Goal: Task Accomplishment & Management: Manage account settings

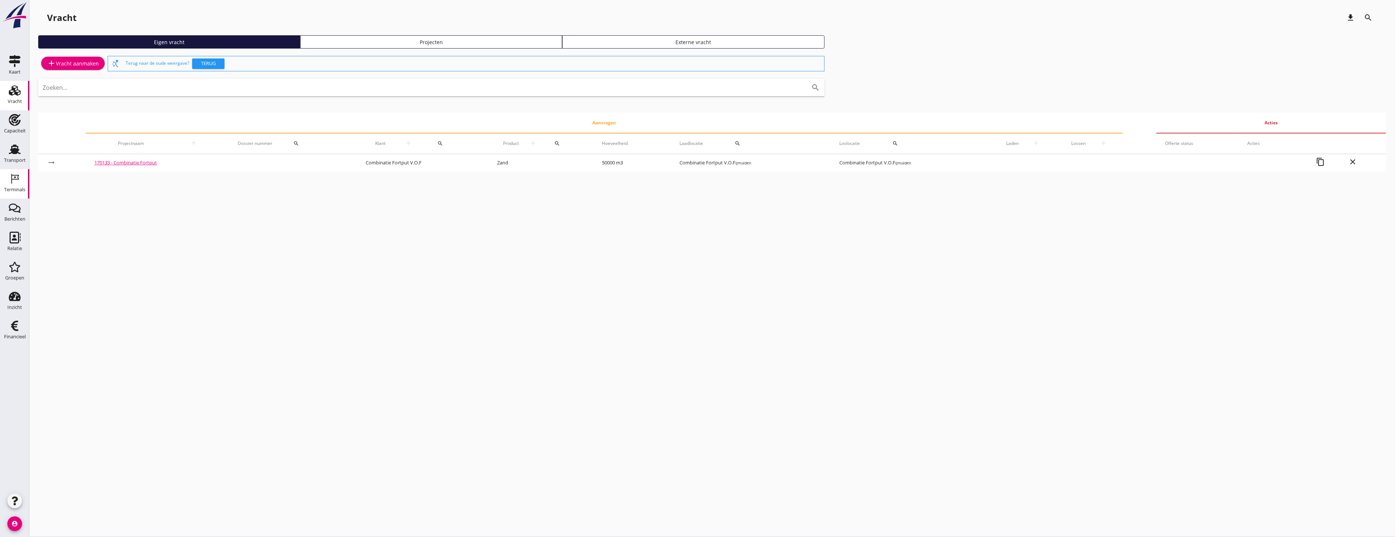
click at [12, 172] on link "Terminals Terminals" at bounding box center [14, 183] width 29 height 29
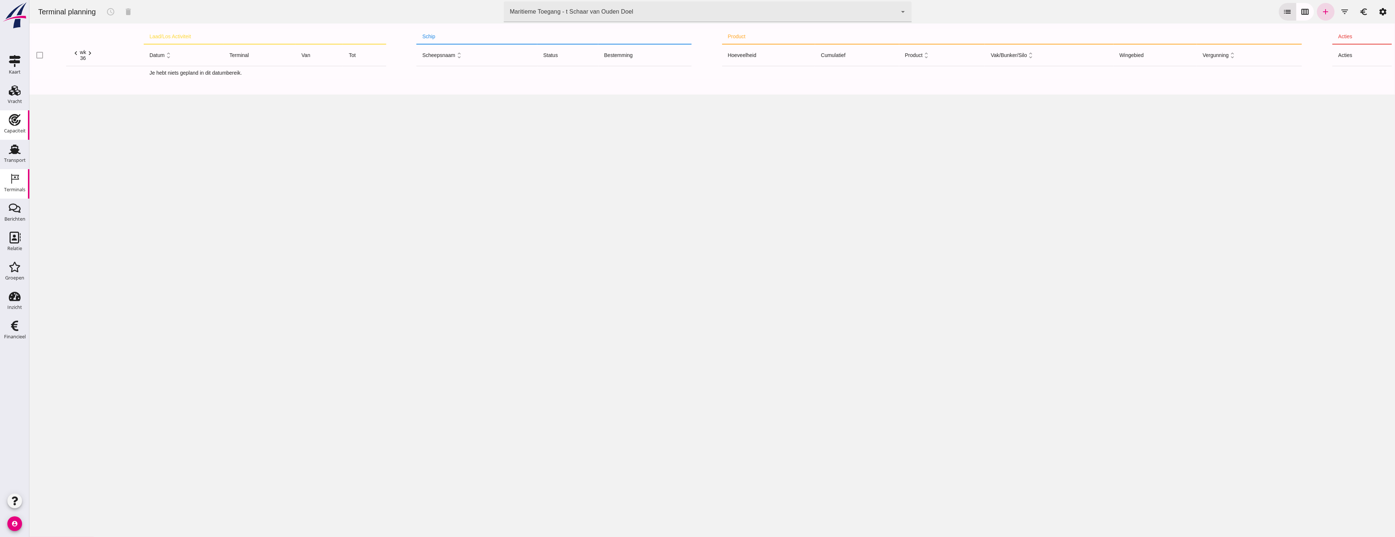
click at [21, 121] on div "Capaciteit" at bounding box center [15, 120] width 18 height 12
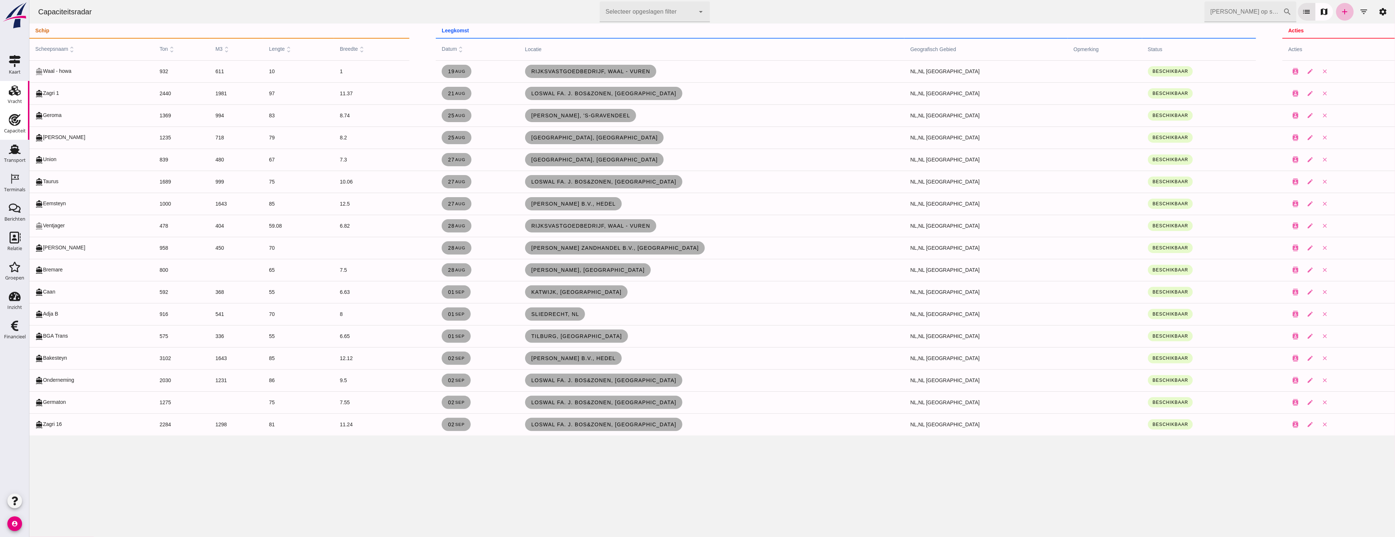
click at [20, 94] on use at bounding box center [15, 90] width 12 height 10
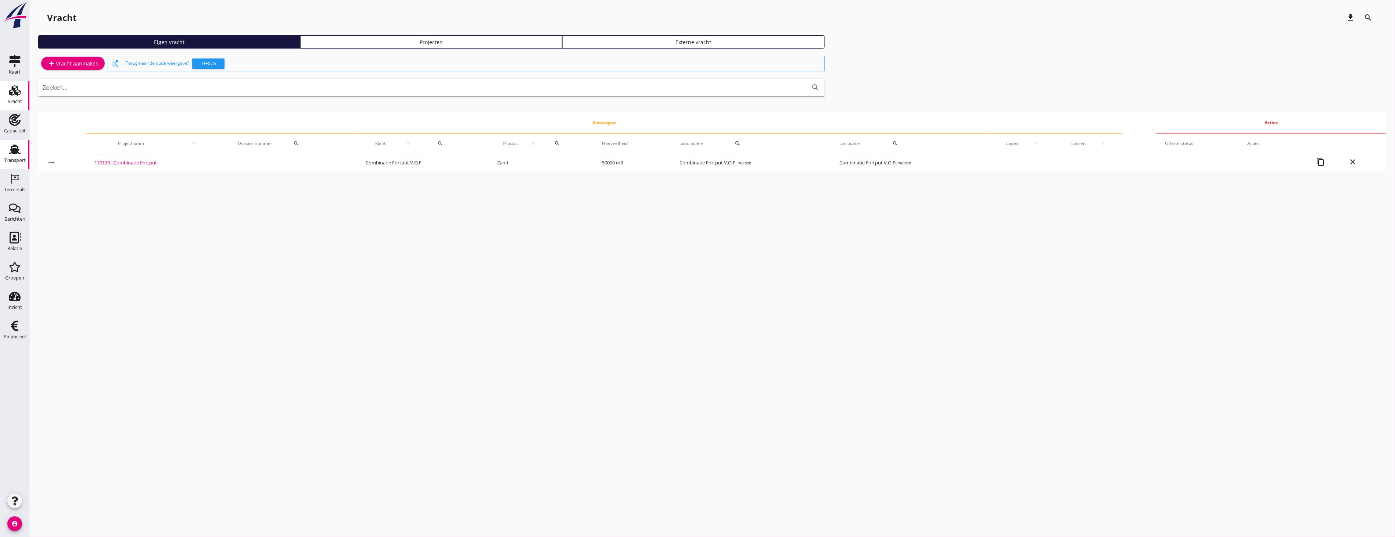
click at [21, 151] on div "Transport" at bounding box center [15, 149] width 18 height 12
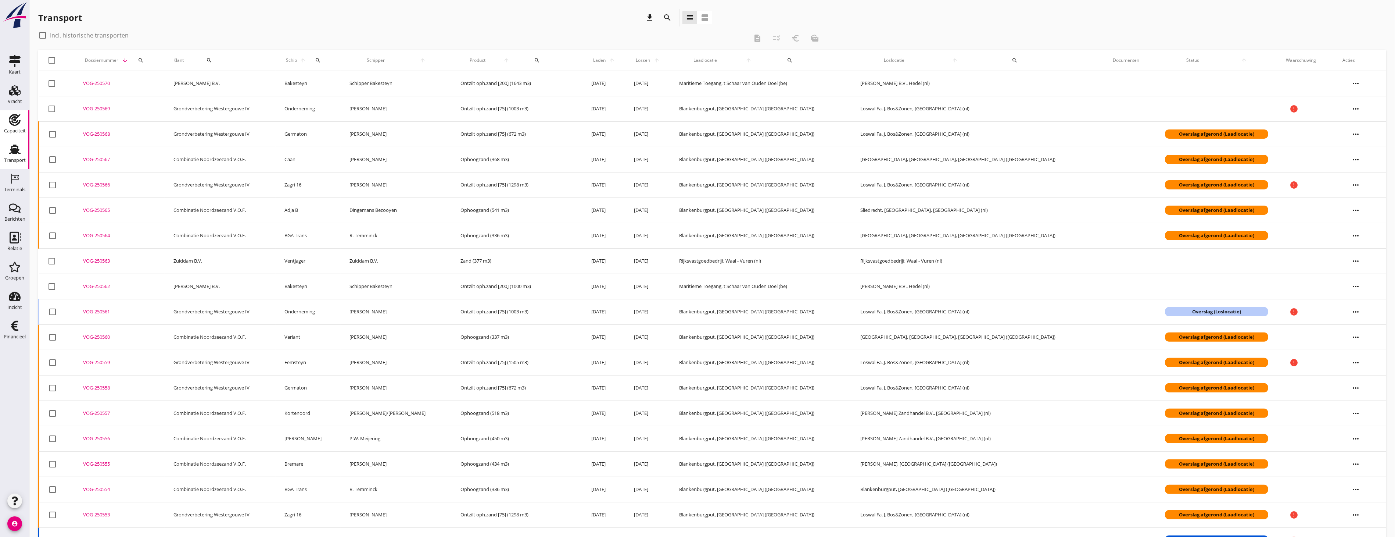
click at [18, 125] on icon "Capaciteit" at bounding box center [15, 120] width 12 height 12
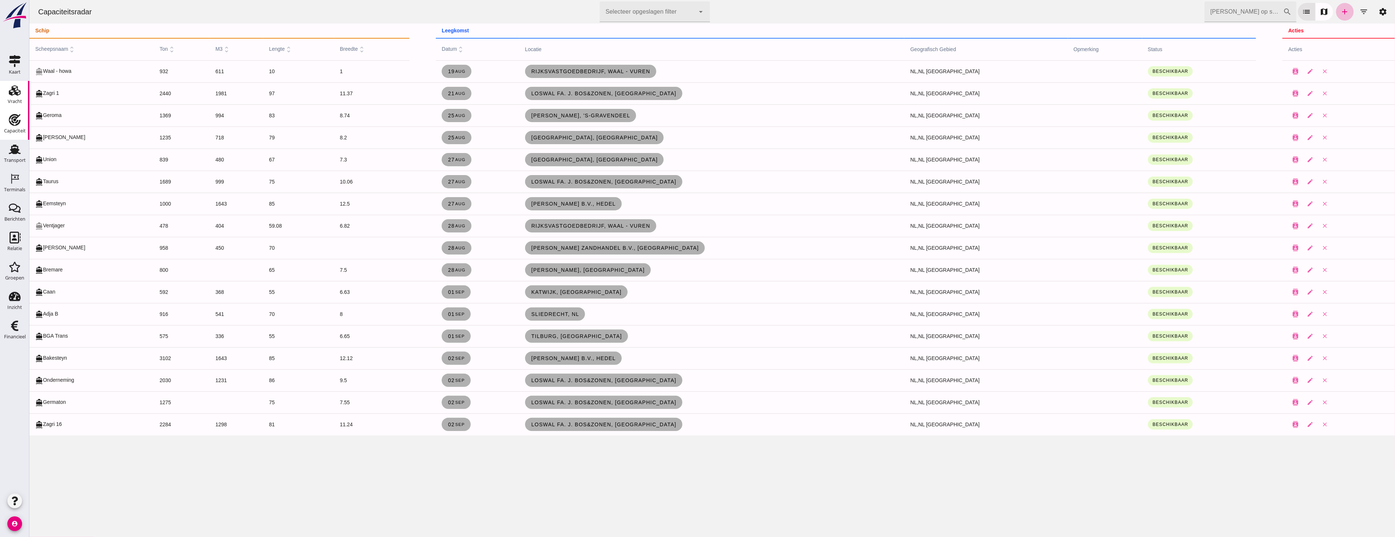
click at [8, 96] on div "Vracht" at bounding box center [15, 101] width 14 height 10
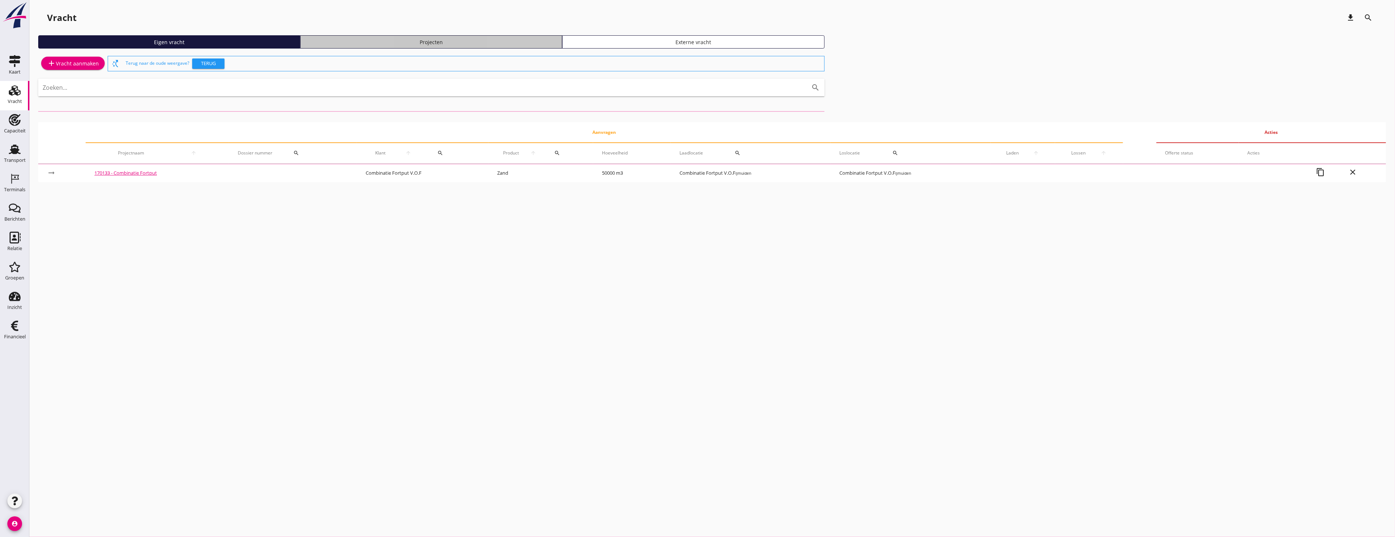
click at [433, 42] on div "Projecten" at bounding box center [431, 42] width 255 height 8
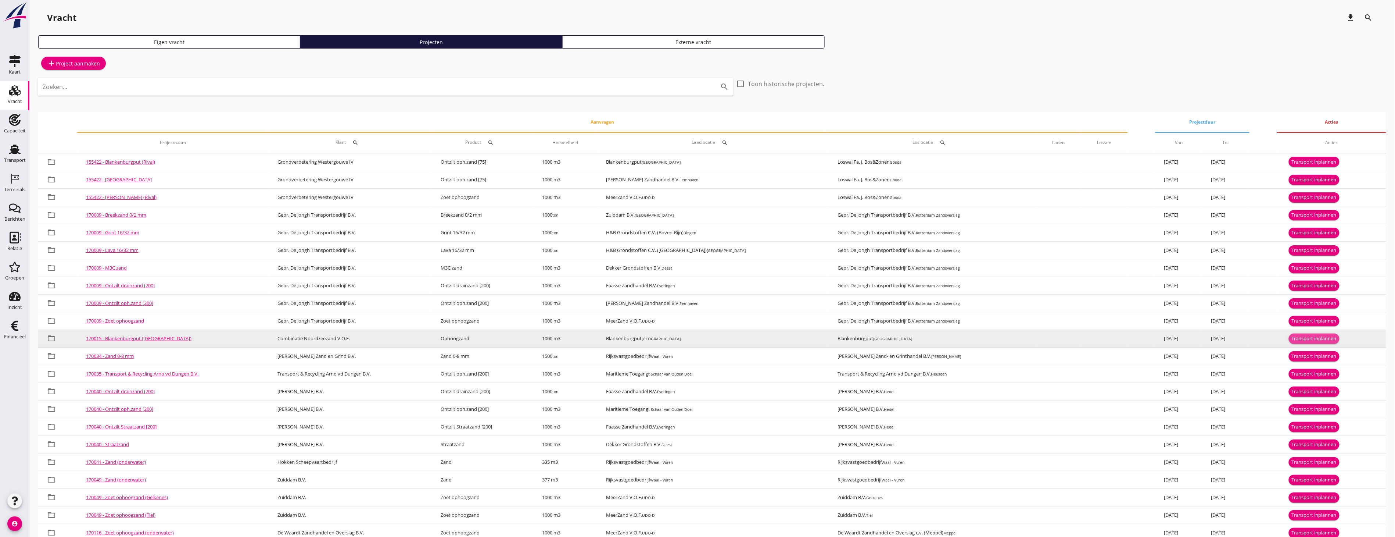
click at [1303, 340] on div "Transport inplannen" at bounding box center [1314, 338] width 45 height 7
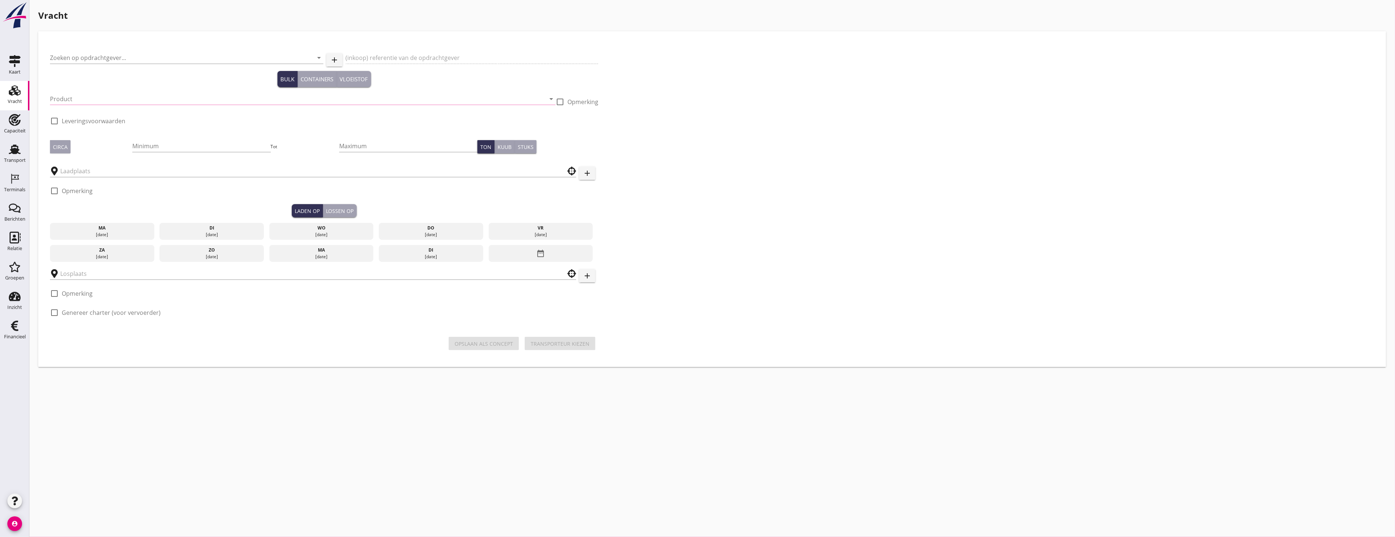
type input "Combinatie Noordzeezand V.O.F."
type input "Ophoogzand (6120)"
type input "1000"
type input "Blankenburgput"
checkbox input "true"
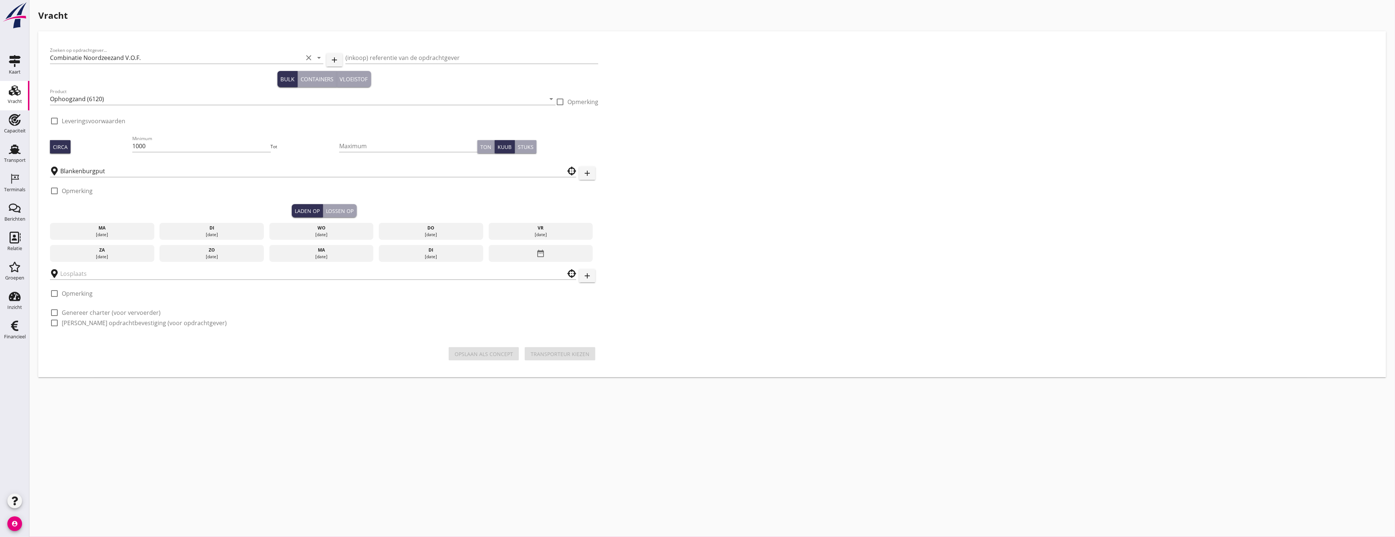
type input "Blankenburgput"
checkbox input "true"
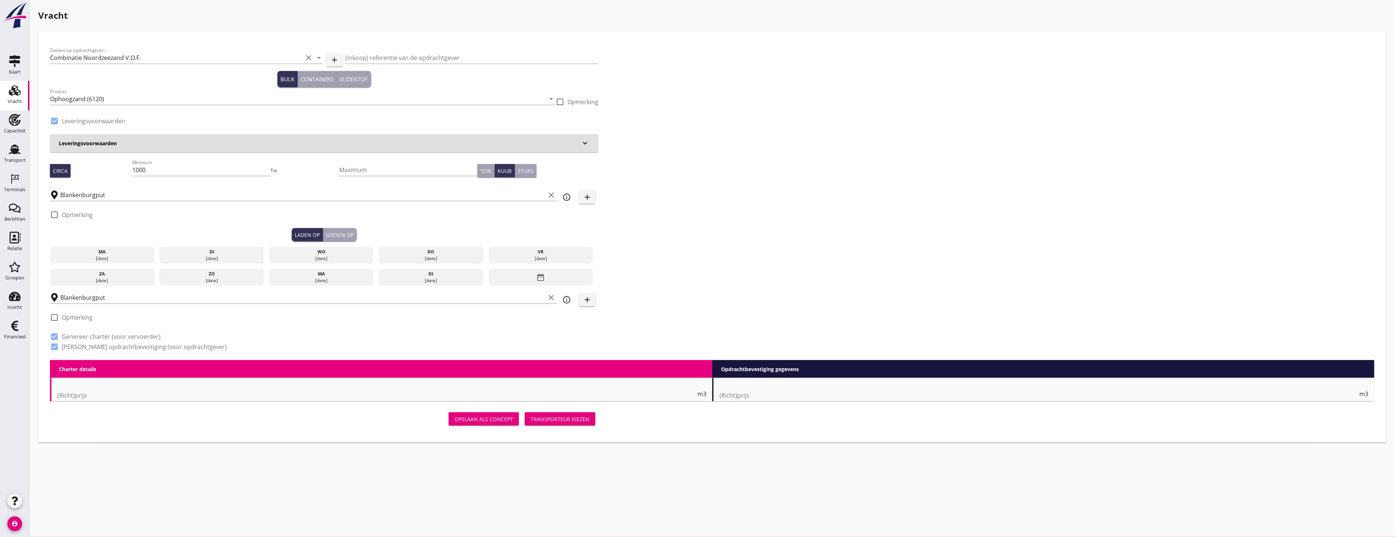
radio input "false"
type input "1.15"
radio input "false"
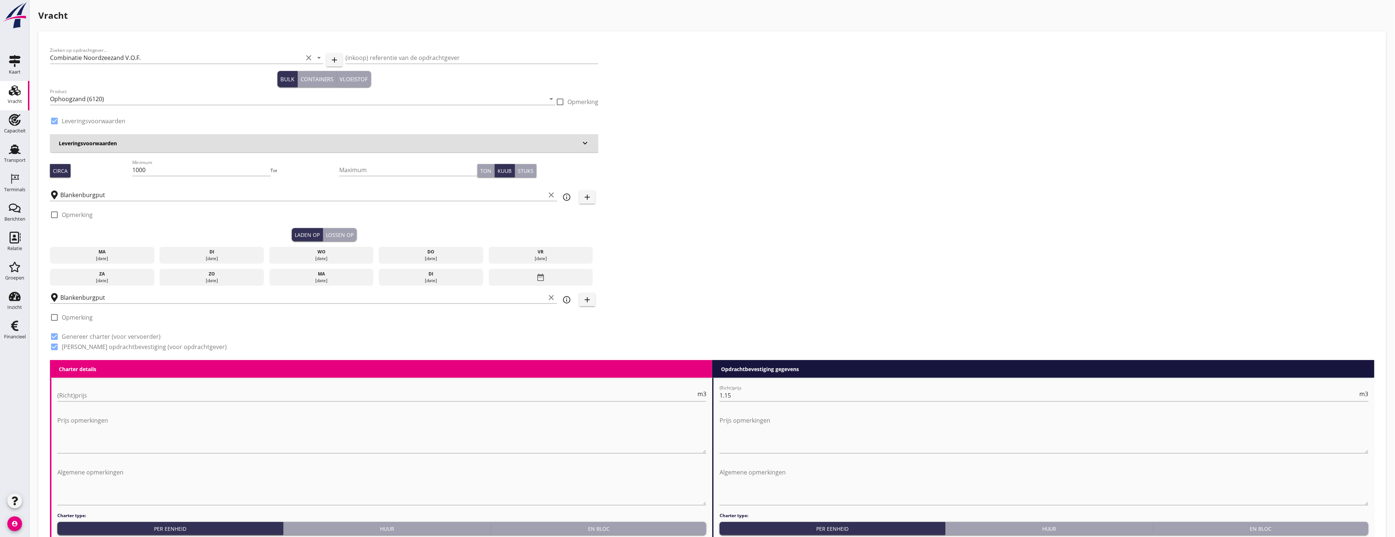
click at [137, 252] on div "ma" at bounding box center [102, 251] width 101 height 7
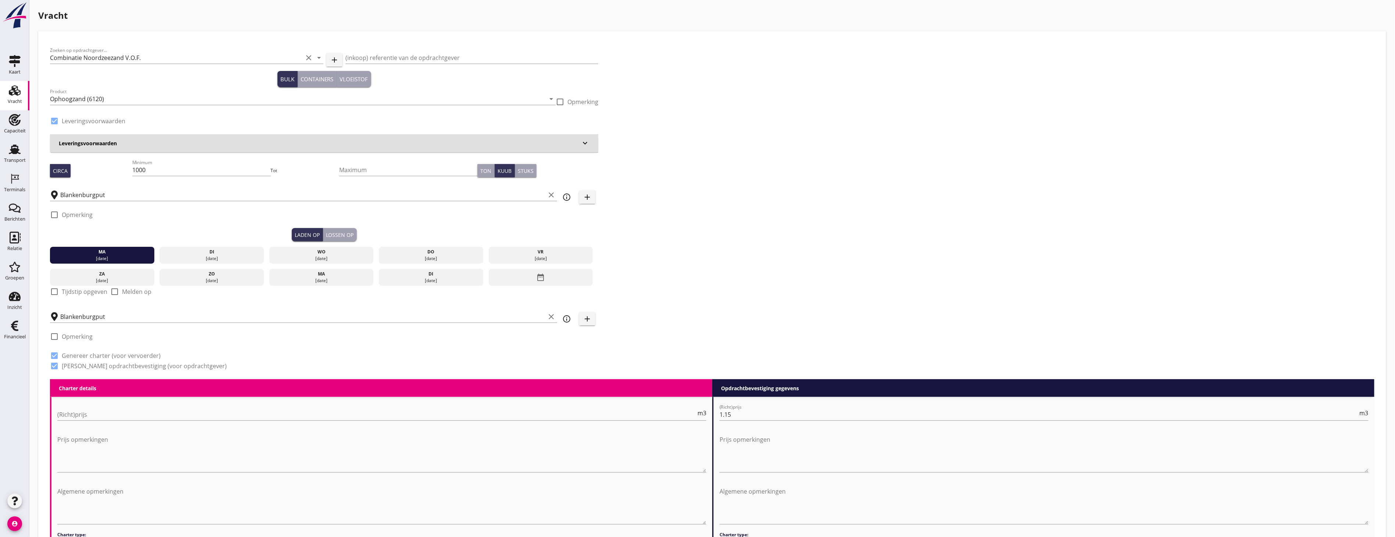
click at [337, 232] on div "Lossen op" at bounding box center [340, 235] width 28 height 8
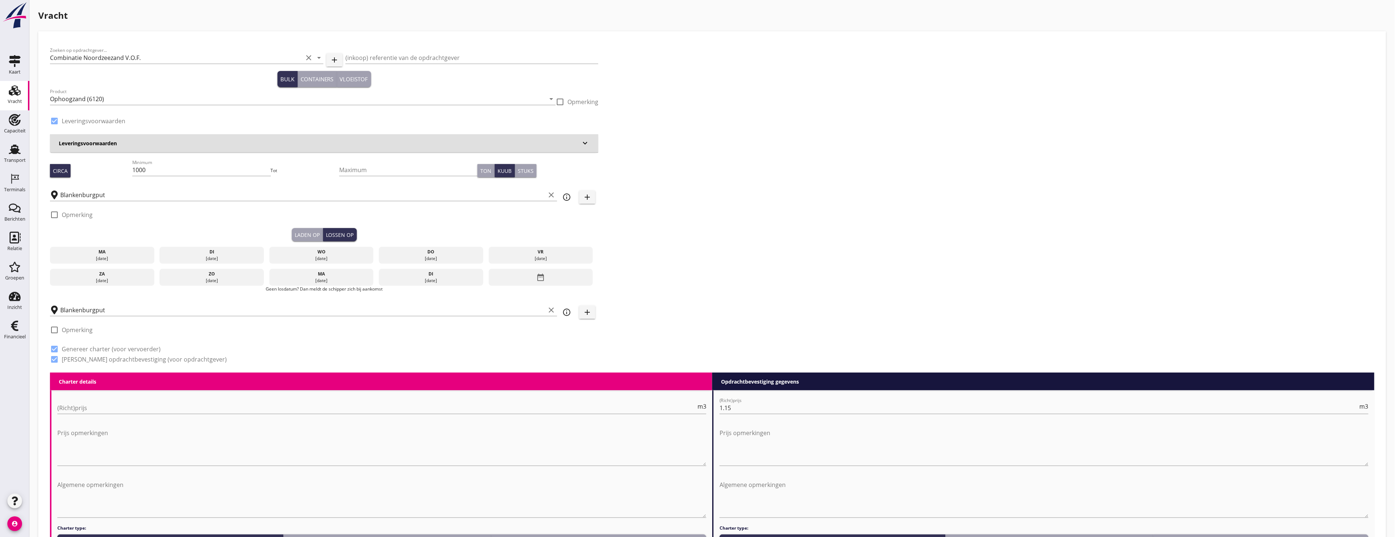
click at [236, 252] on div "di" at bounding box center [211, 251] width 101 height 7
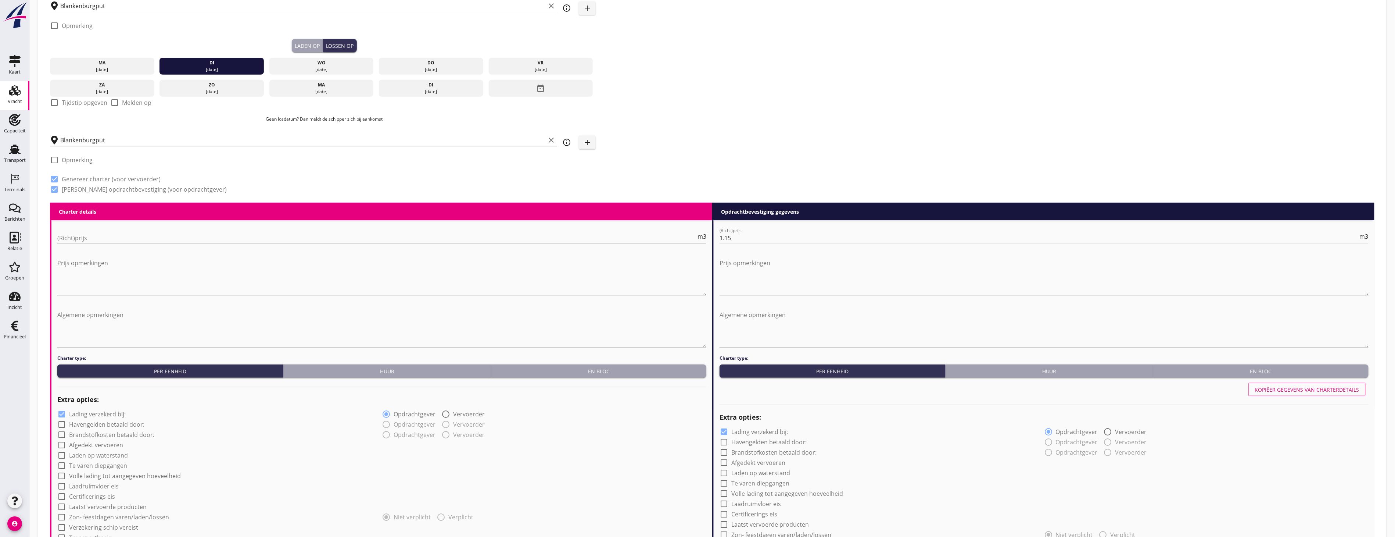
scroll to position [204, 0]
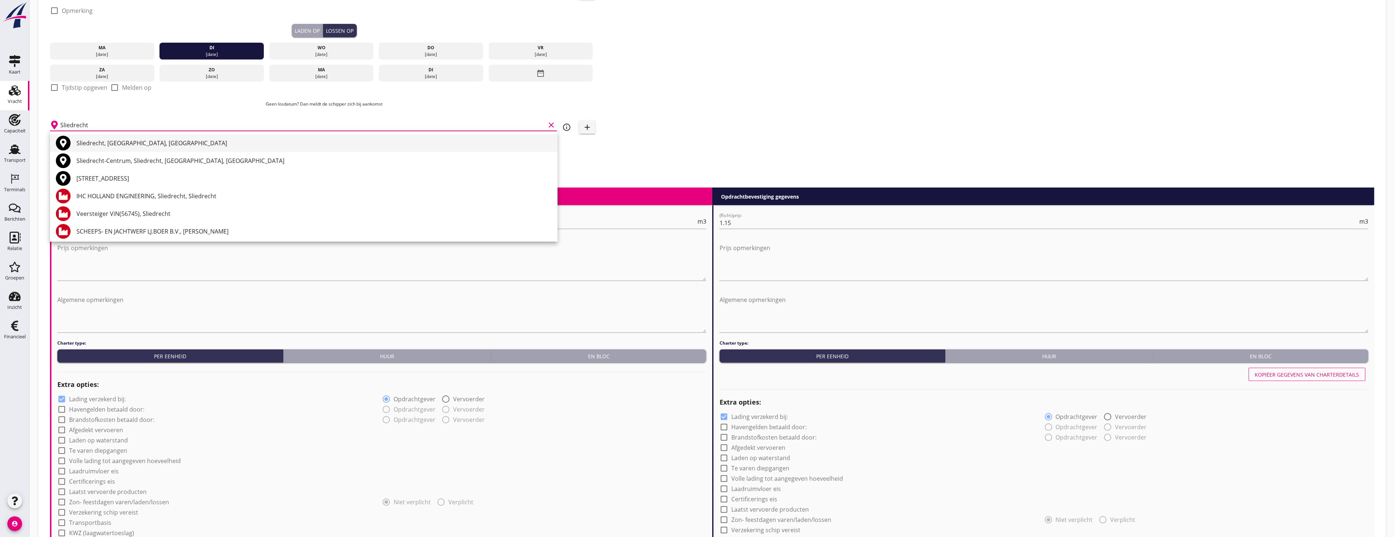
click at [130, 144] on div "Sliedrecht, [GEOGRAPHIC_DATA], [GEOGRAPHIC_DATA]" at bounding box center [313, 143] width 475 height 9
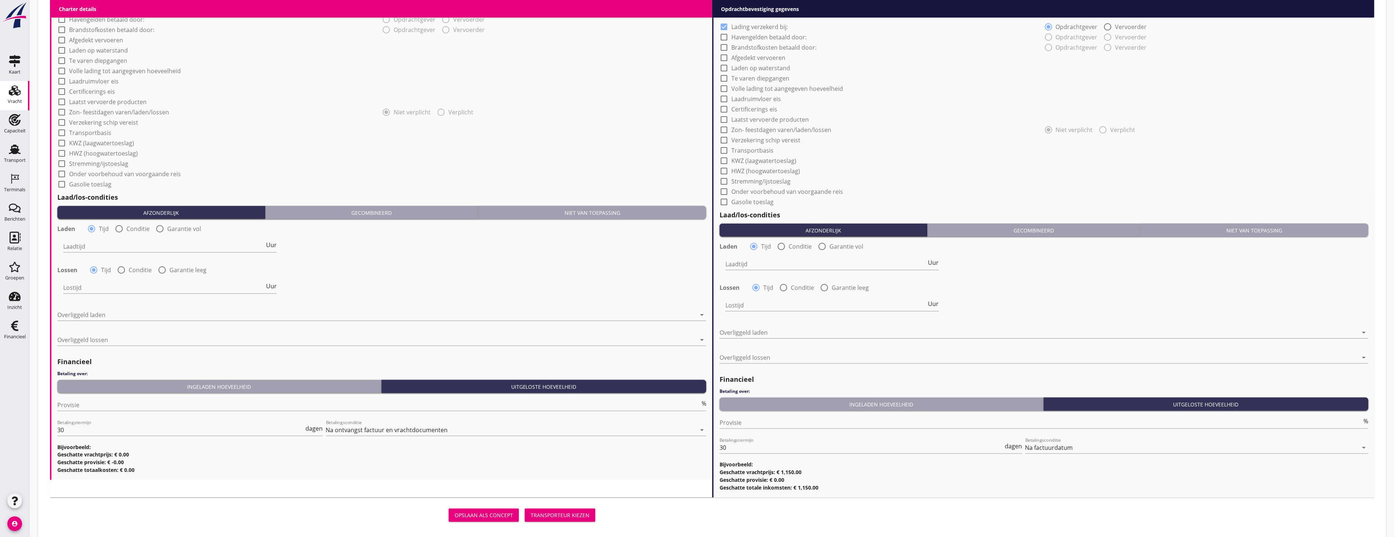
scroll to position [604, 0]
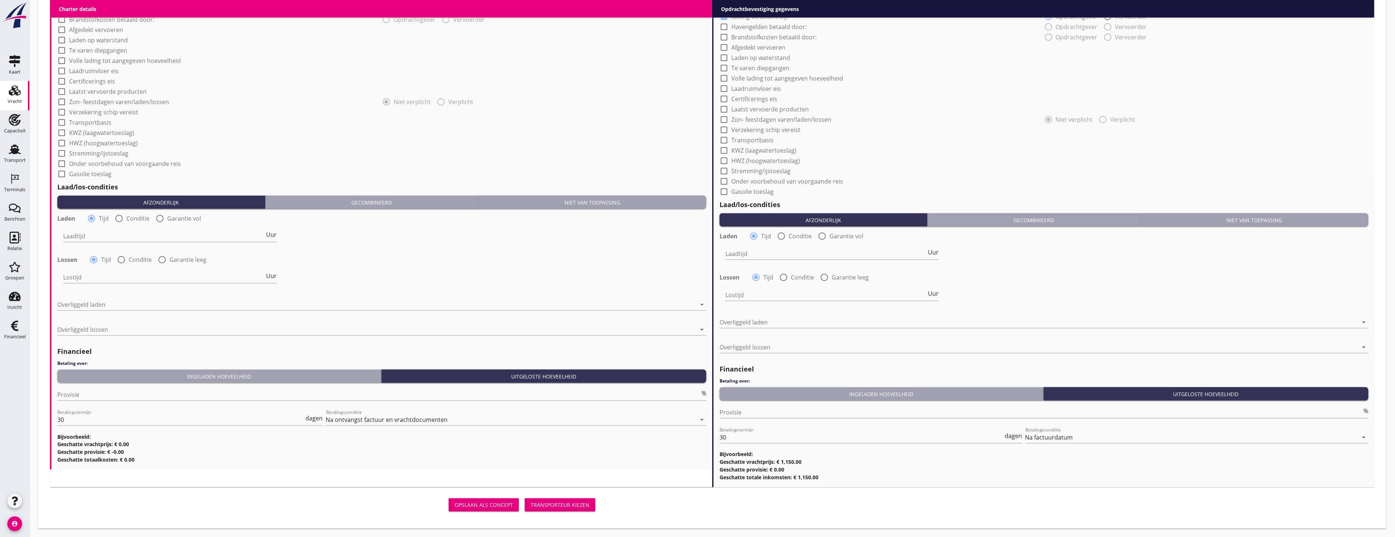
type input "Sliedrecht, [GEOGRAPHIC_DATA], [GEOGRAPHIC_DATA]"
click at [585, 505] on div "Transporteur kiezen" at bounding box center [560, 505] width 59 height 8
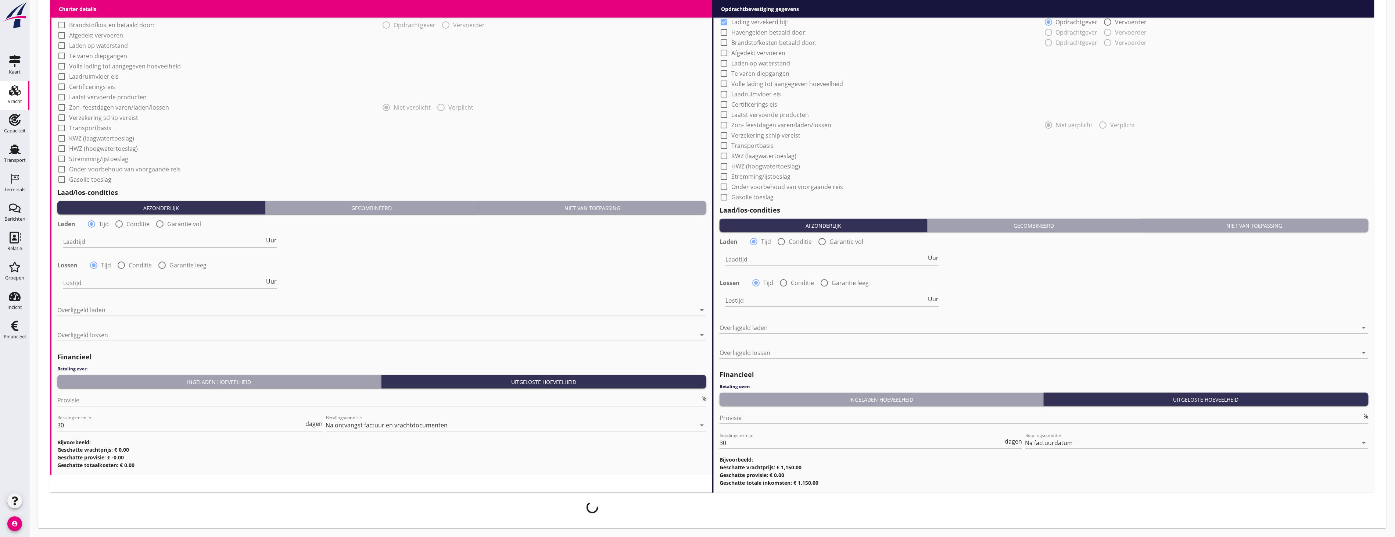
scroll to position [598, 0]
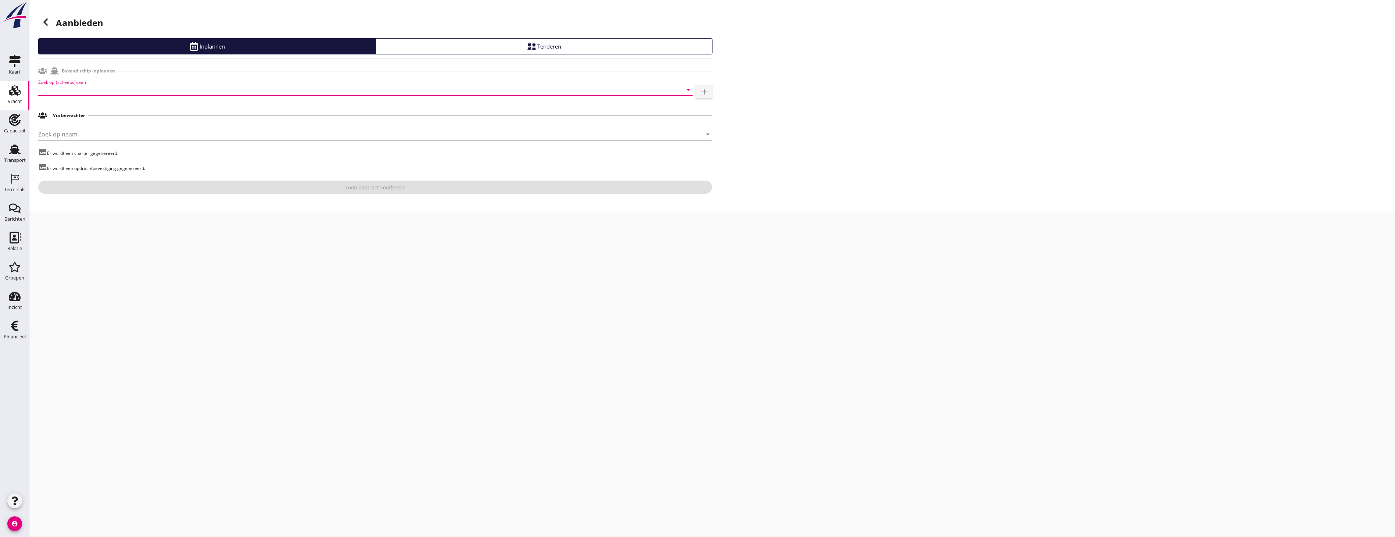
click at [122, 89] on input "Zoek op (scheeps)naam" at bounding box center [355, 90] width 634 height 12
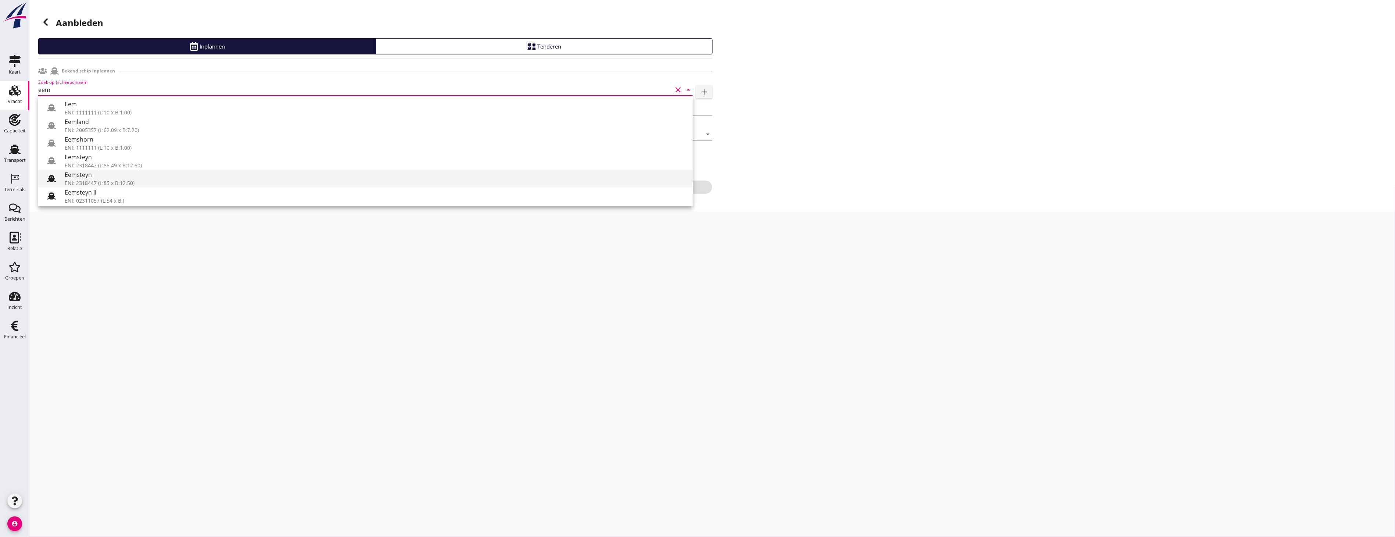
click at [49, 180] on icon at bounding box center [51, 178] width 9 height 9
type input "Eemsteyn"
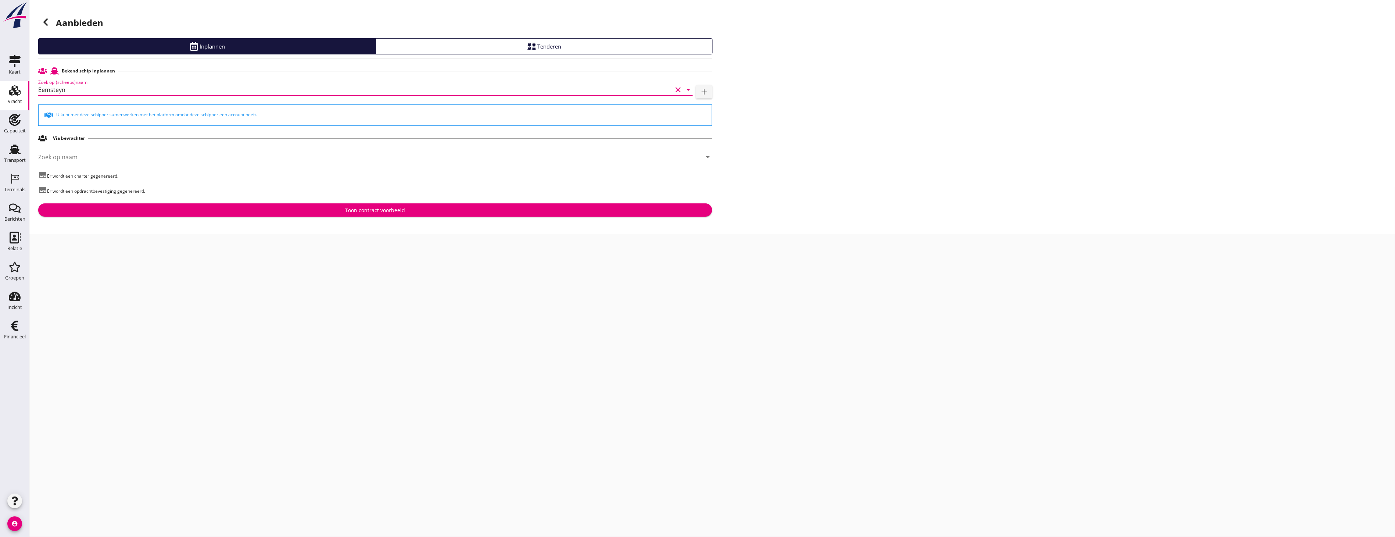
click at [299, 209] on div "Toon contract voorbeeld" at bounding box center [375, 210] width 662 height 8
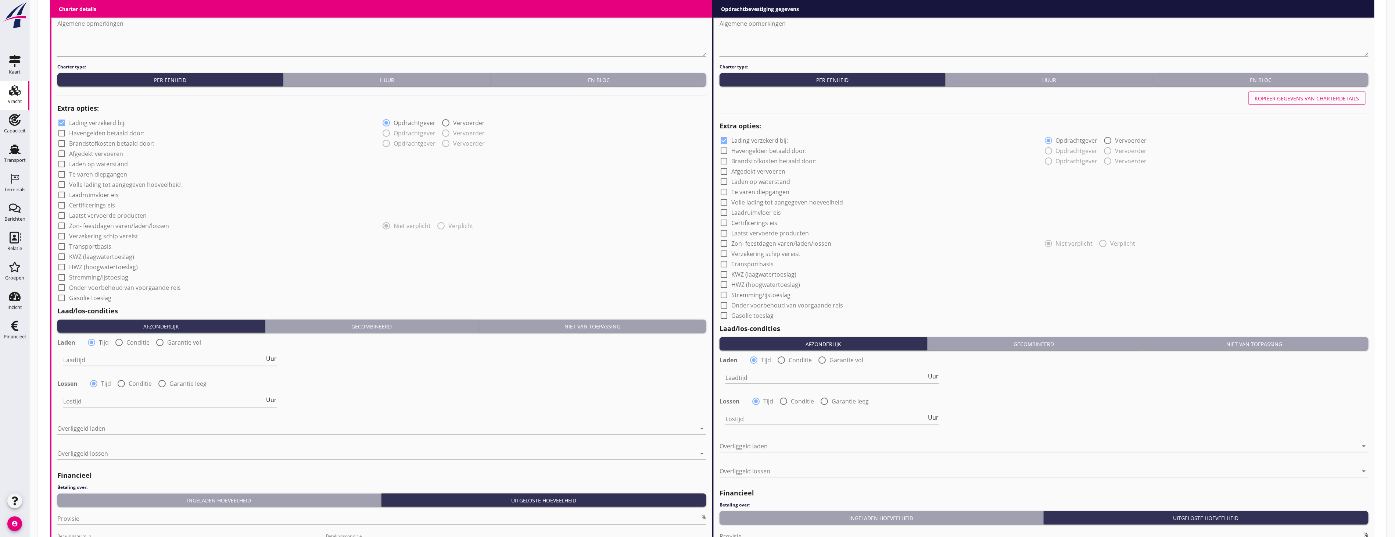
scroll to position [569, 0]
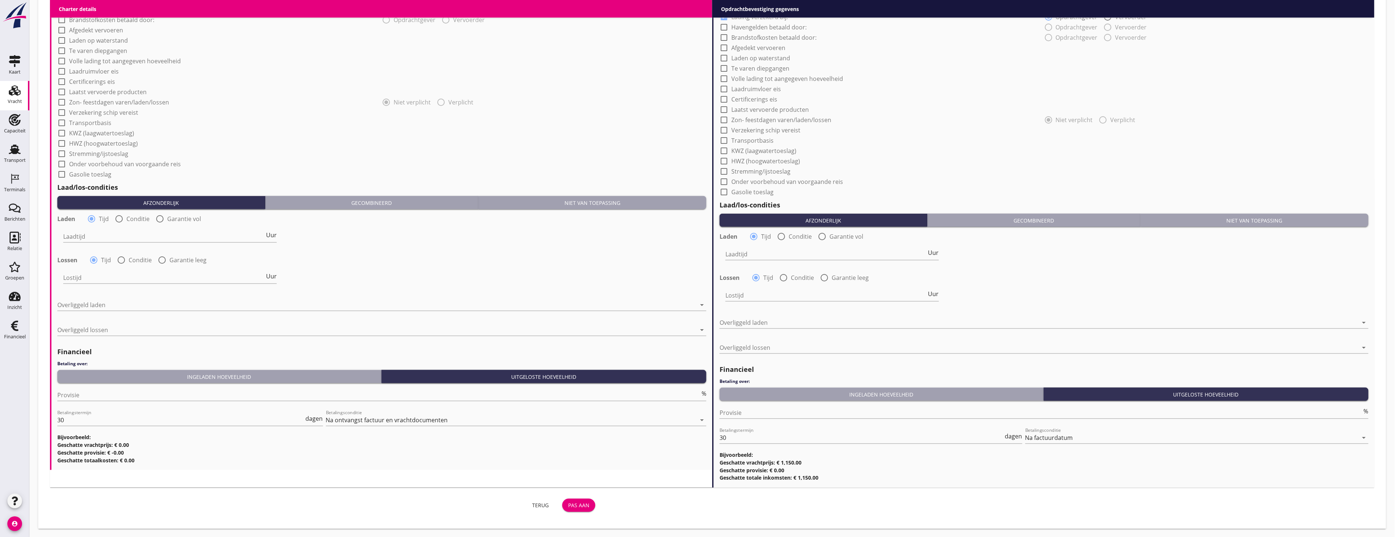
click at [1324, 222] on div "Niet van toepassing" at bounding box center [1255, 220] width 222 height 8
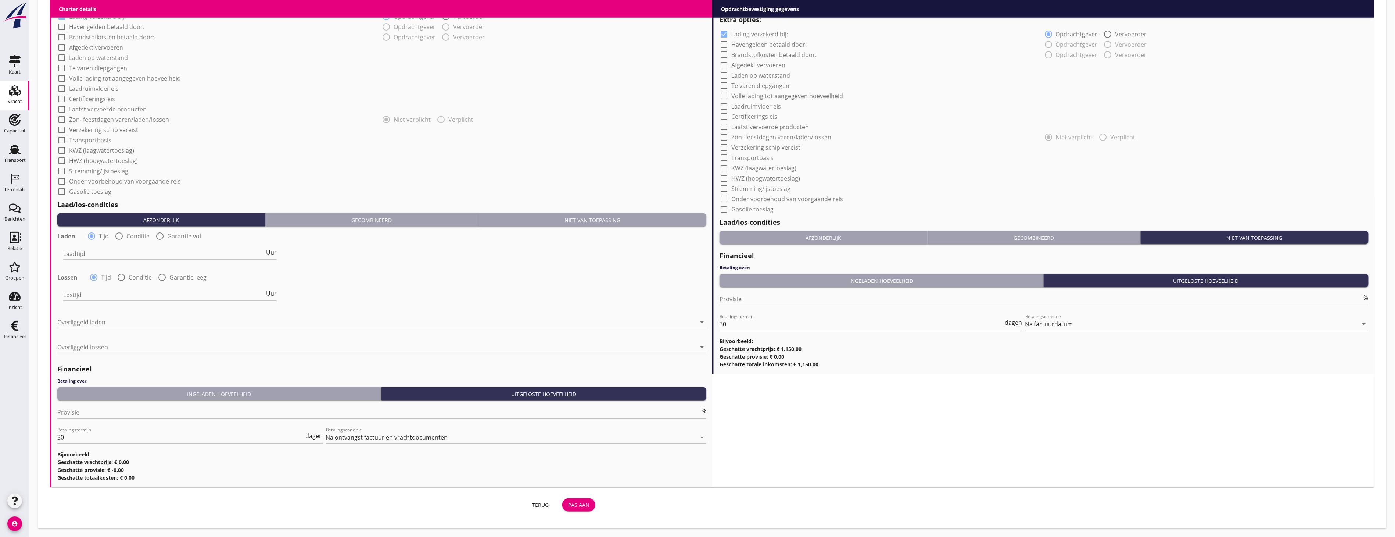
click at [656, 216] on div "Niet van toepassing" at bounding box center [592, 220] width 222 height 8
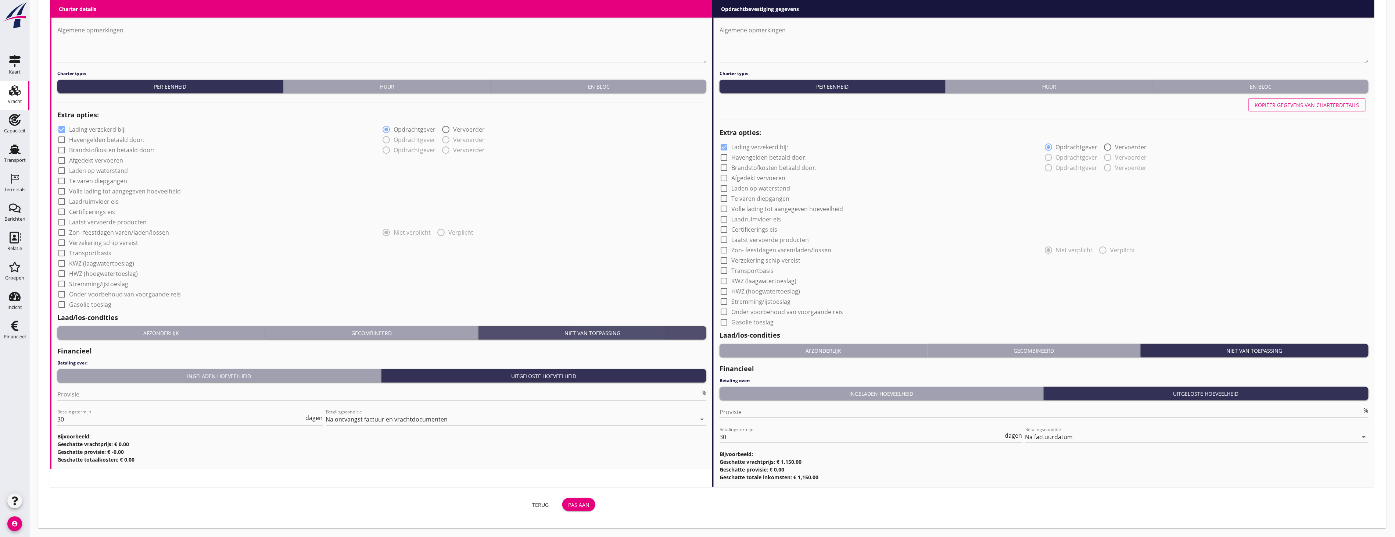
scroll to position [438, 0]
click at [588, 510] on button "Pas aan" at bounding box center [578, 504] width 33 height 13
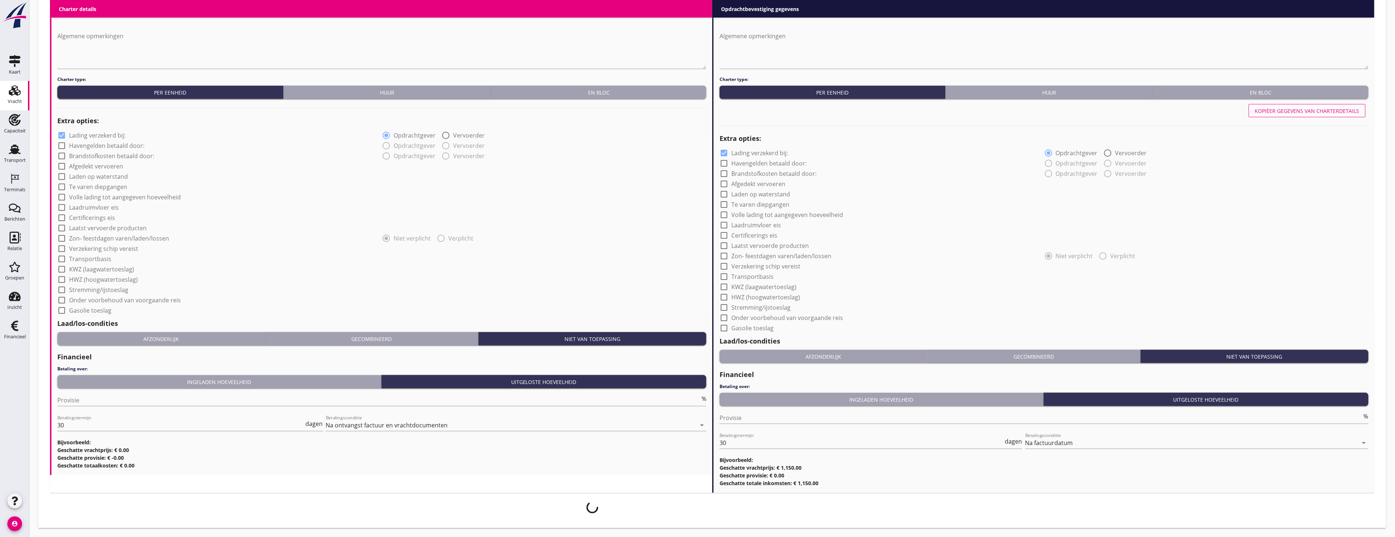
scroll to position [432, 0]
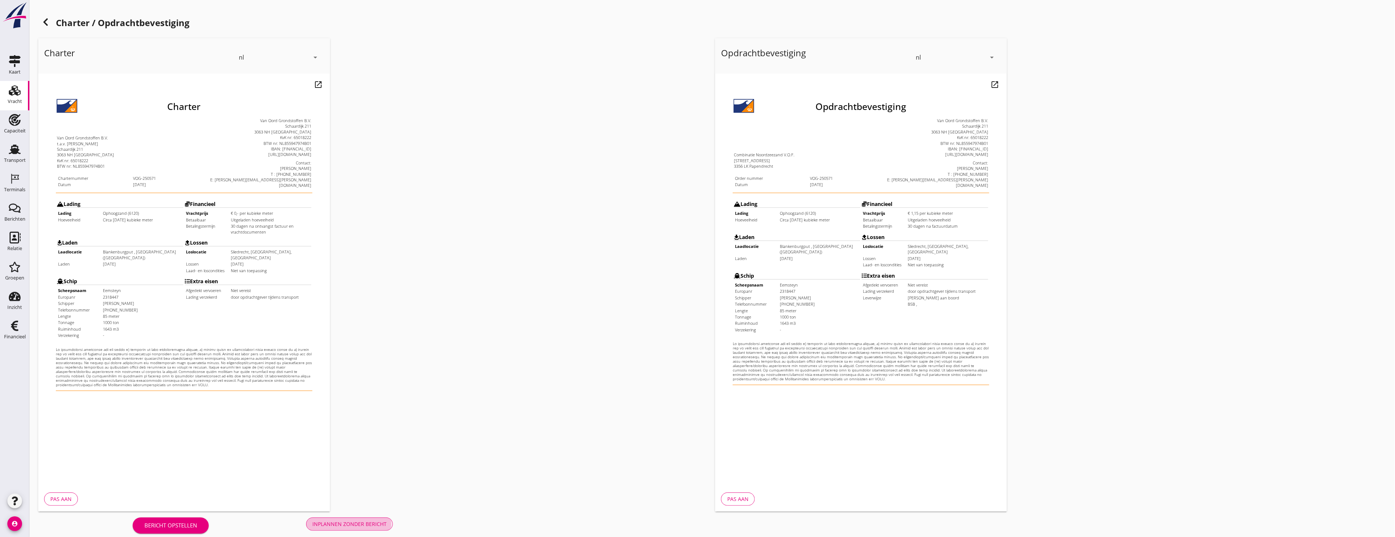
click at [377, 520] on div "Inplannen zonder bericht" at bounding box center [349, 524] width 74 height 8
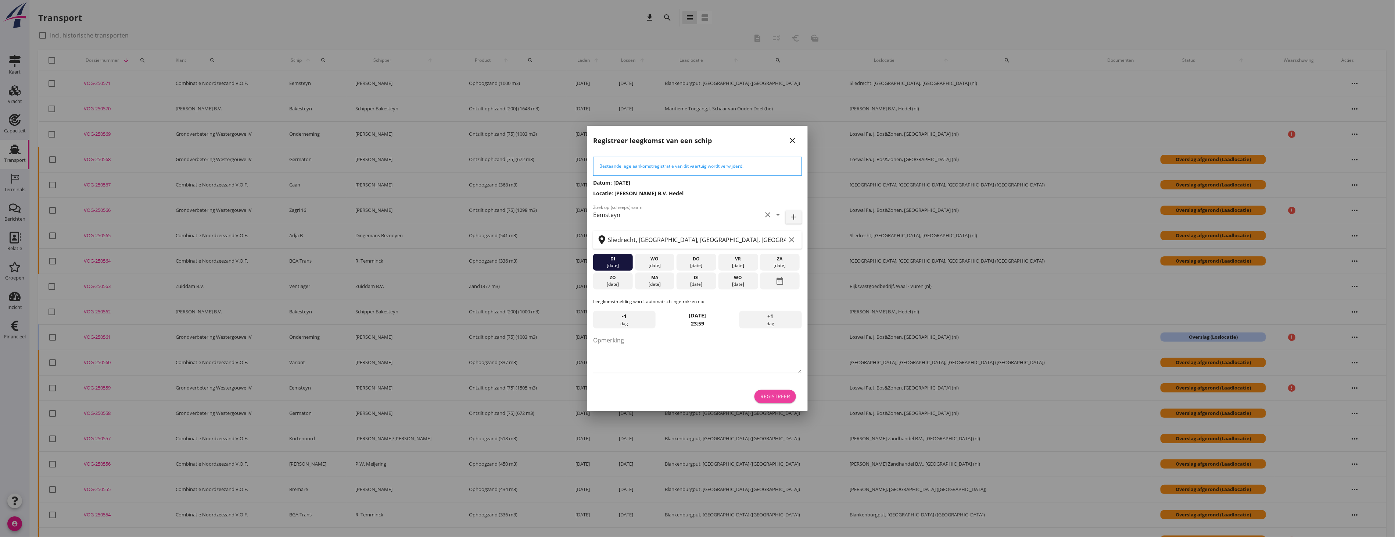
click at [778, 394] on div "Registreer" at bounding box center [775, 396] width 30 height 8
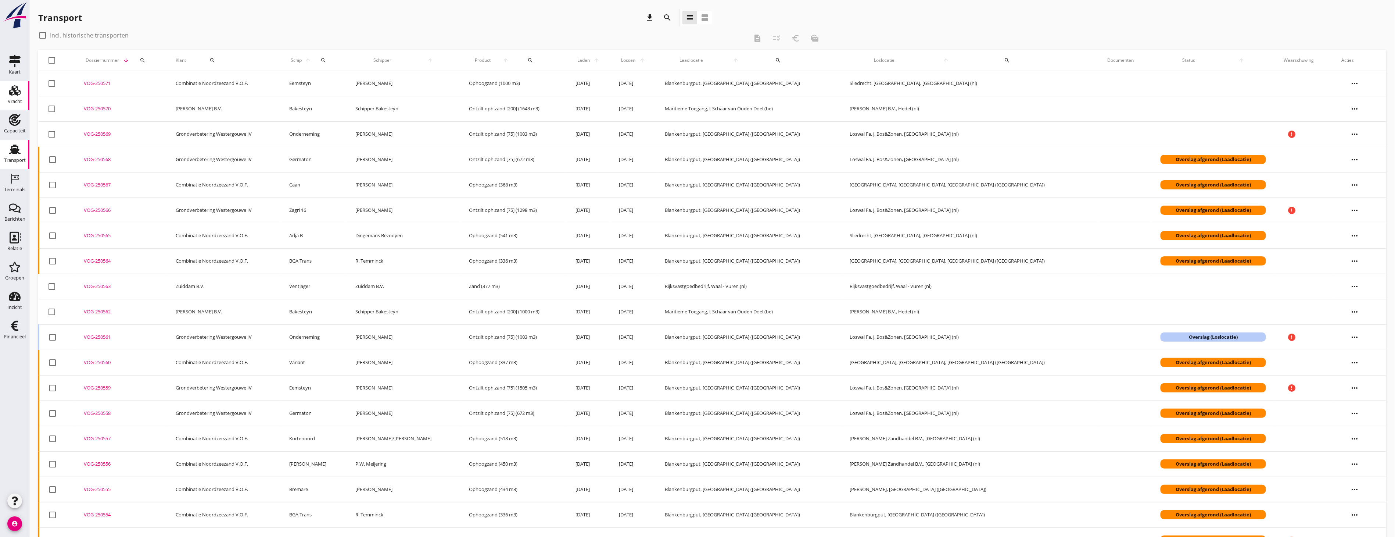
click at [10, 93] on use at bounding box center [15, 90] width 12 height 10
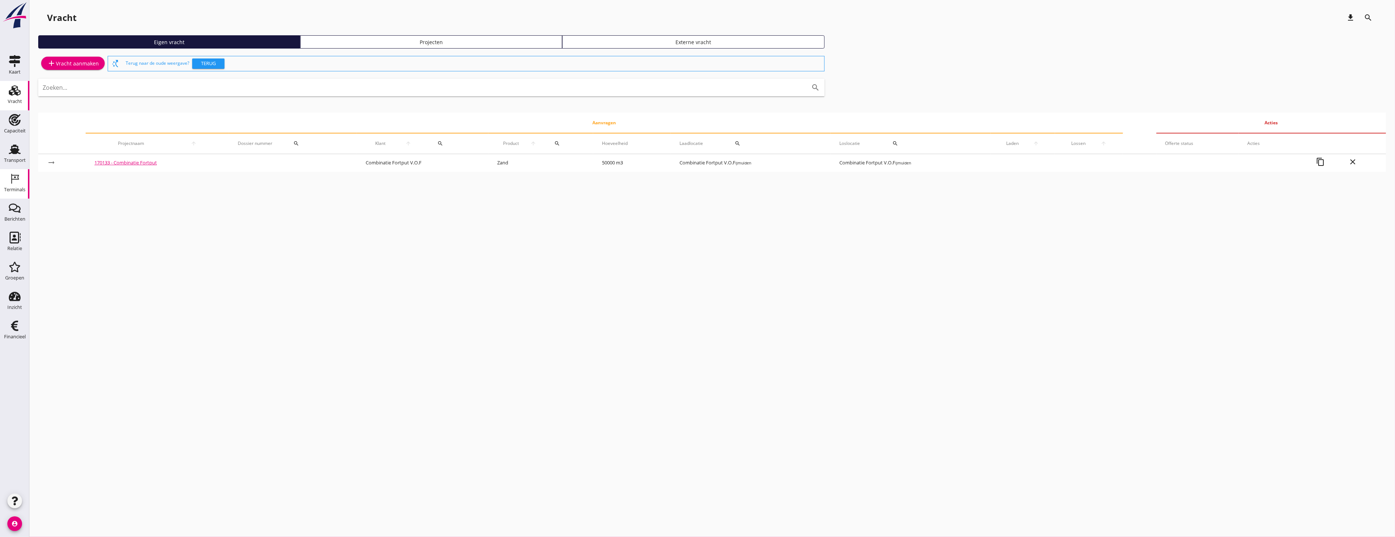
click at [15, 175] on icon "Terminals" at bounding box center [15, 179] width 12 height 12
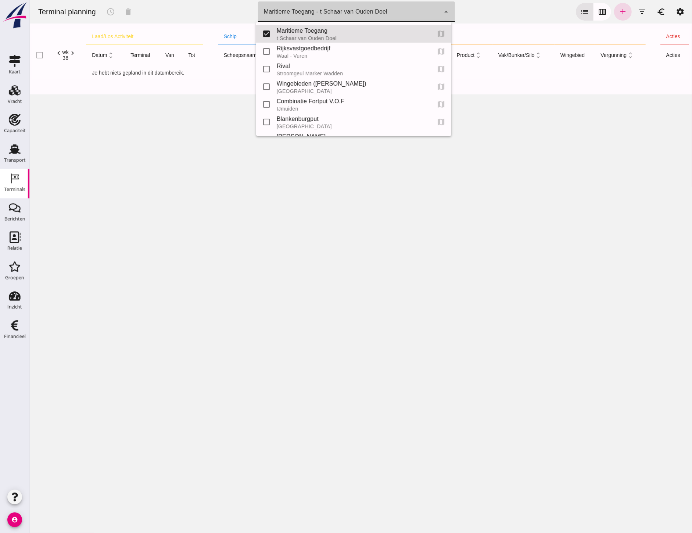
click div "Maritieme Toegang - t Schaar van Ouden Doel 453b08e2-5afb-49e8-a076-b9bc6000f457"
click input "checkbox"
checkbox input "true"
type input "453b08e2-5afb-49e8-a076-b9bc6000f457, e6c78bfd-e3f1-4bb9-b01e-b37ce3668b52"
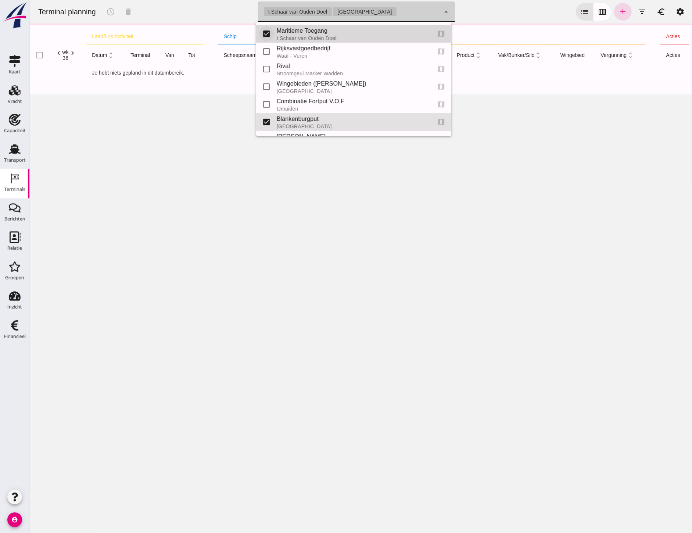
drag, startPoint x: 265, startPoint y: 33, endPoint x: 279, endPoint y: 38, distance: 14.3
click input "checkbox"
checkbox input "false"
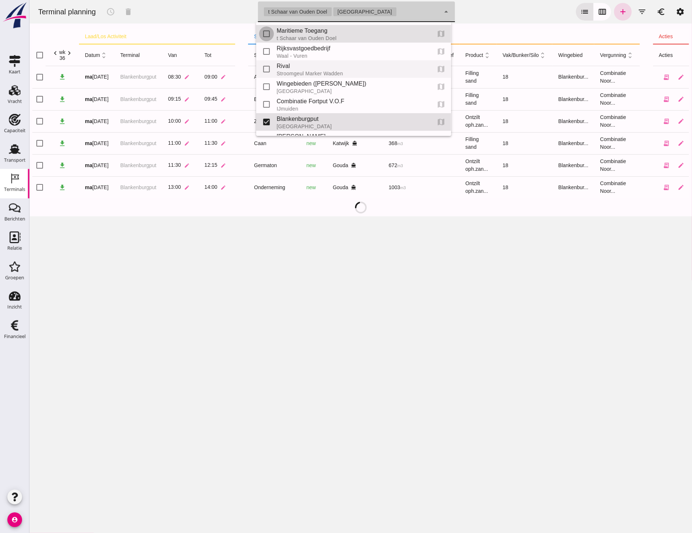
type input "e6c78bfd-e3f1-4bb9-b01e-b37ce3668b52"
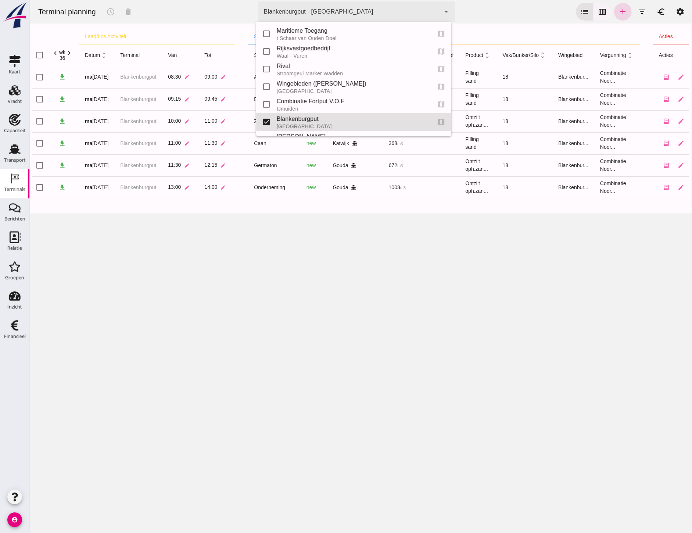
click at [598, 7] on icon "calendar_view_week" at bounding box center [602, 11] width 9 height 9
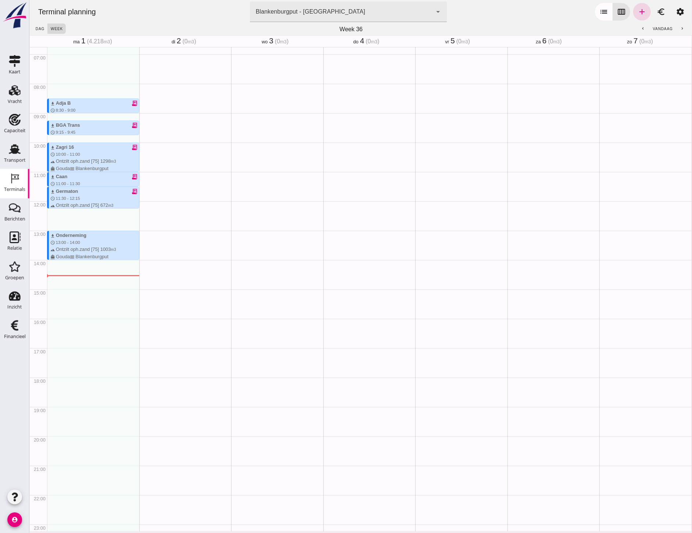
scroll to position [221, 0]
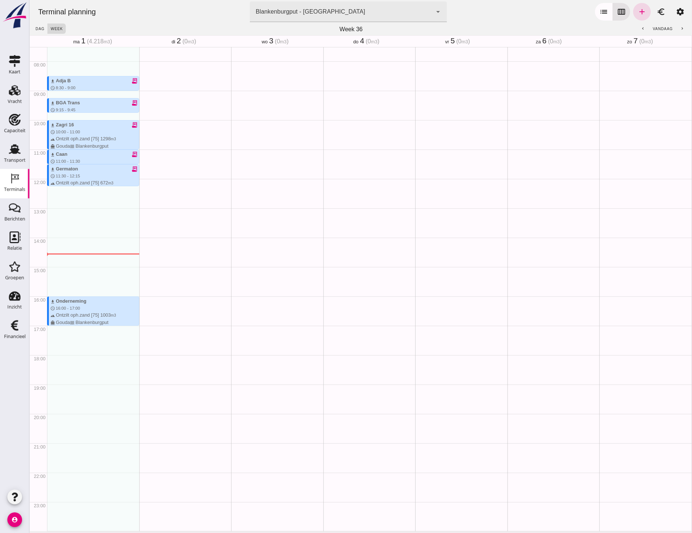
drag, startPoint x: 50, startPoint y: 340, endPoint x: 82, endPoint y: 369, distance: 43.4
click at [82, 369] on div "download Adja B receipt_long schedule 8:30 - 9:00 terrain Filling sand 541 m3 d…" at bounding box center [93, 178] width 92 height 705
type input "Combinatie Noordzeezand V.O.F."
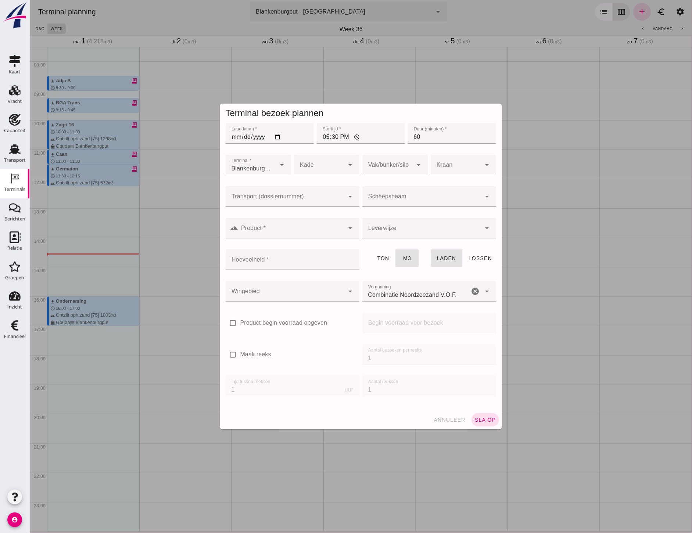
click div
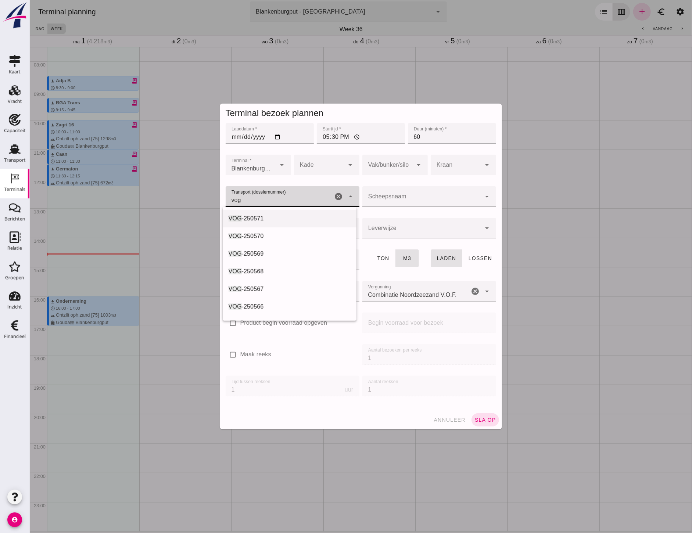
click at [274, 217] on div "VOG -250571" at bounding box center [289, 218] width 122 height 9
type input "VOG-250571"
type input "franco_on_board"
type input "1643"
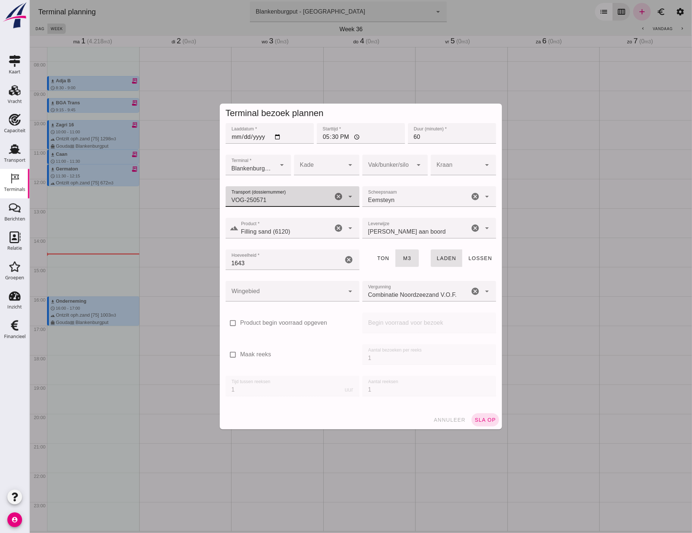
type input "VOG-250571"
click div
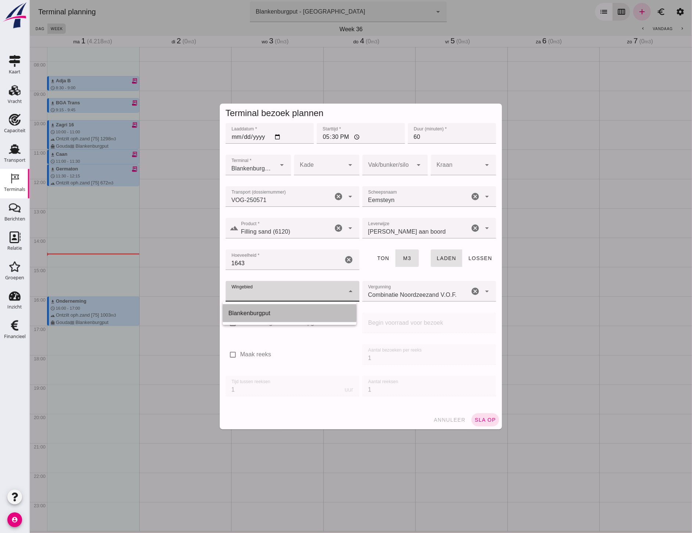
click at [287, 313] on div "Blankenburgput" at bounding box center [289, 313] width 122 height 9
type input "333"
click div
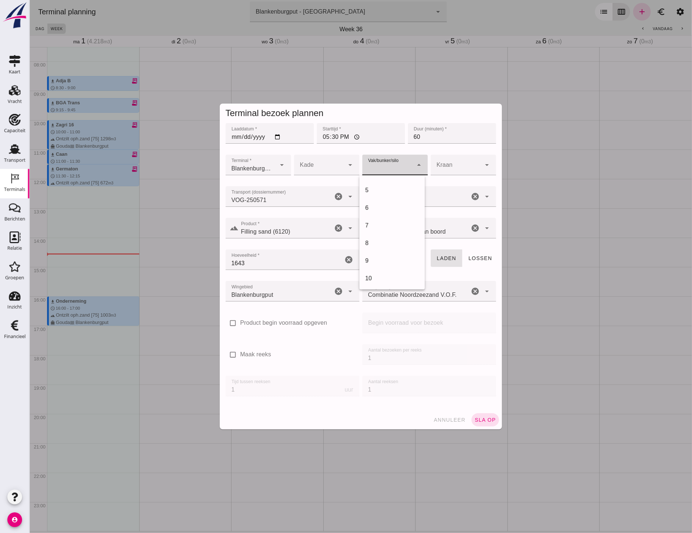
scroll to position [204, 0]
click div "18"
type input "366"
click span "sla op"
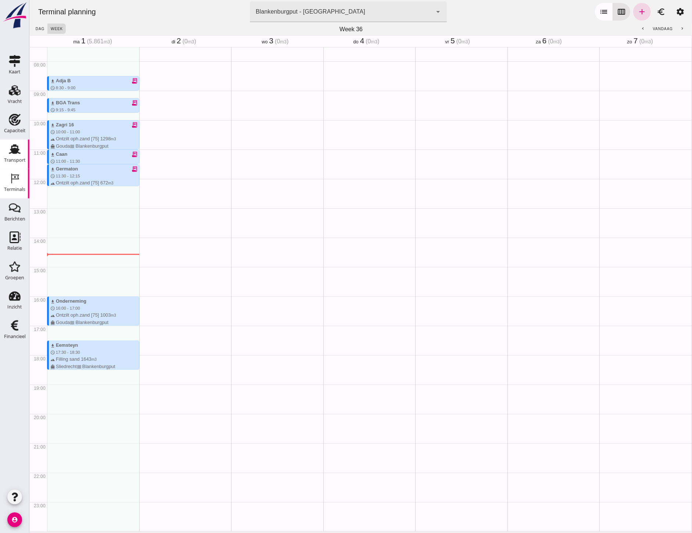
click at [12, 153] on use at bounding box center [15, 149] width 12 height 10
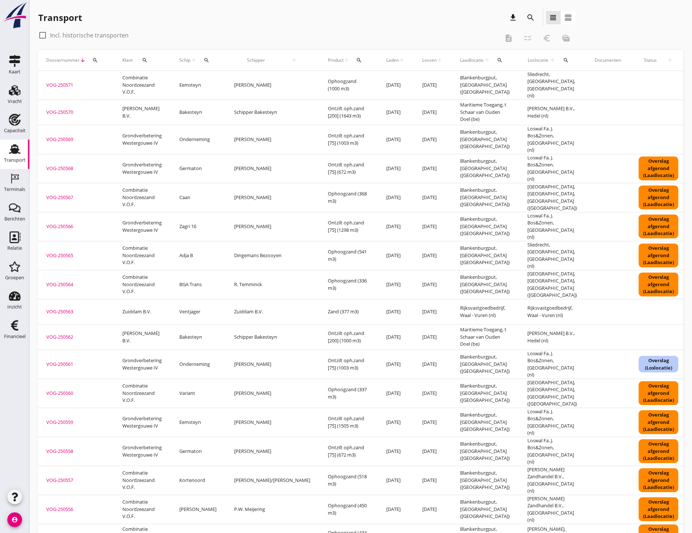
scroll to position [0, 71]
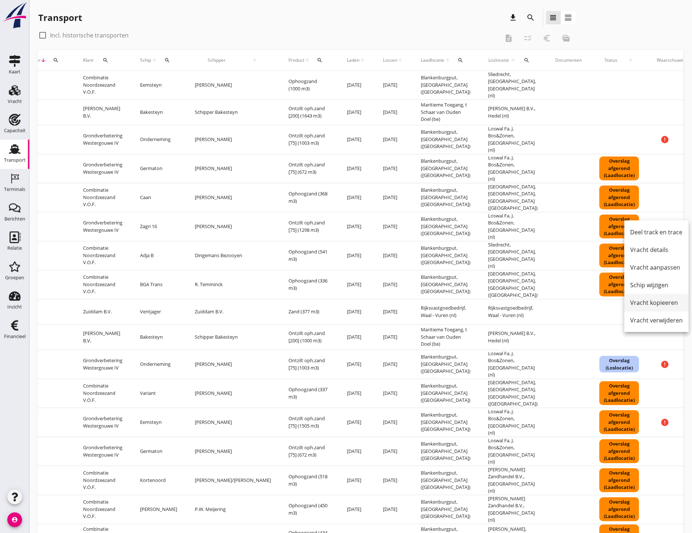
click at [668, 303] on div "Vracht kopieeren" at bounding box center [656, 302] width 53 height 9
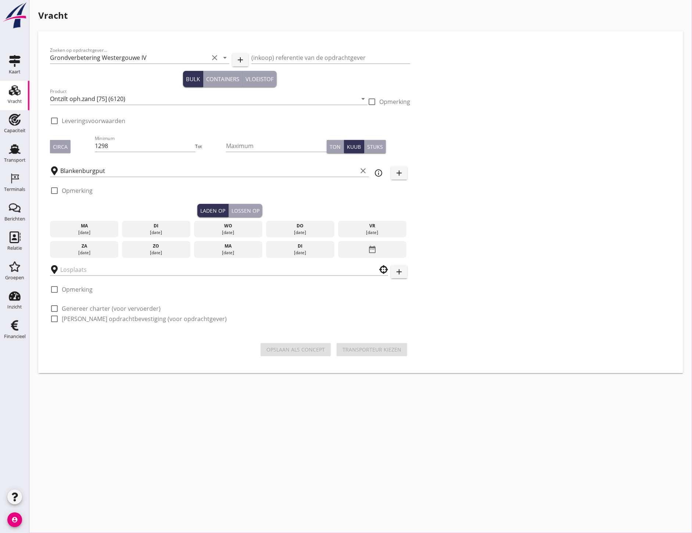
checkbox input "true"
type input "Loswal Fa. J. Bos&Zonen"
checkbox input "true"
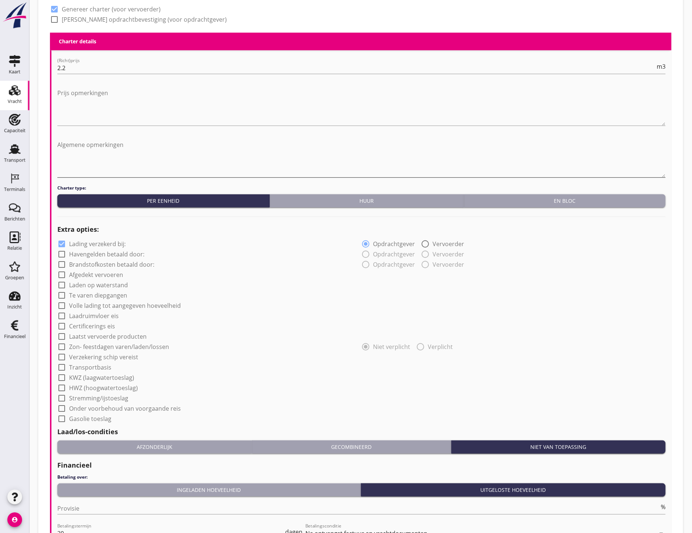
scroll to position [441, 0]
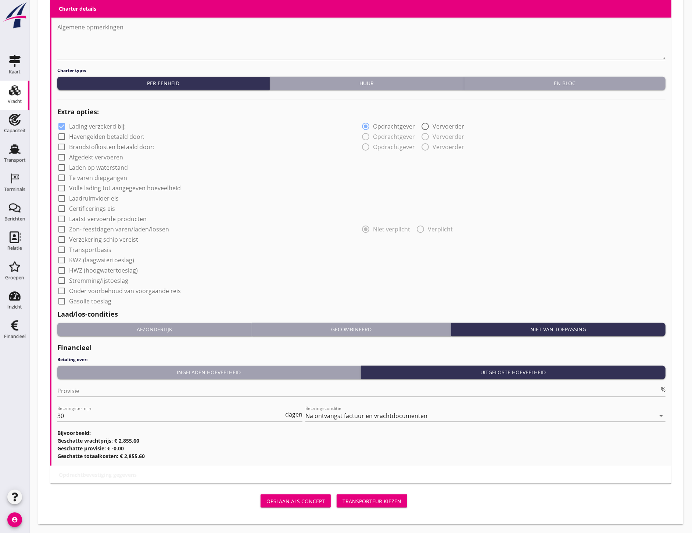
click at [401, 502] on div "Transporteur kiezen" at bounding box center [371, 502] width 59 height 8
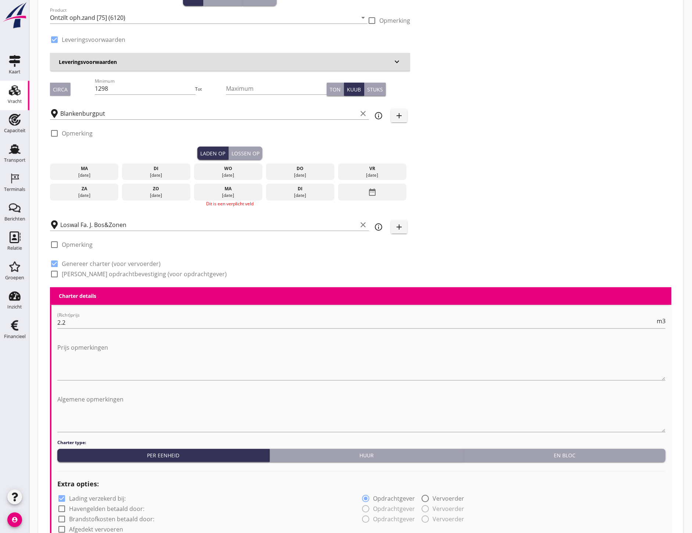
scroll to position [0, 0]
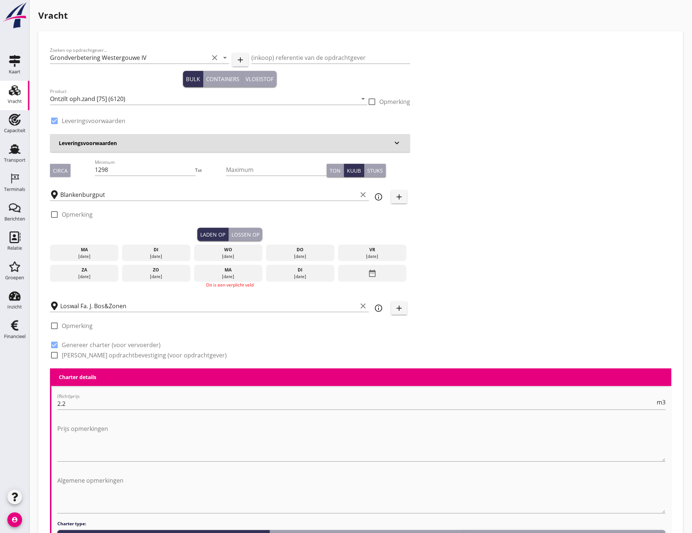
click at [107, 254] on div "[DATE]" at bounding box center [84, 256] width 65 height 7
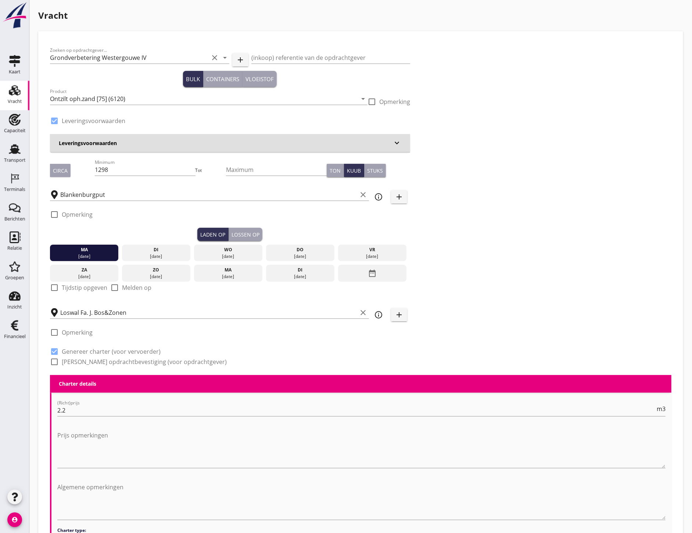
click at [89, 247] on div "ma" at bounding box center [84, 250] width 65 height 7
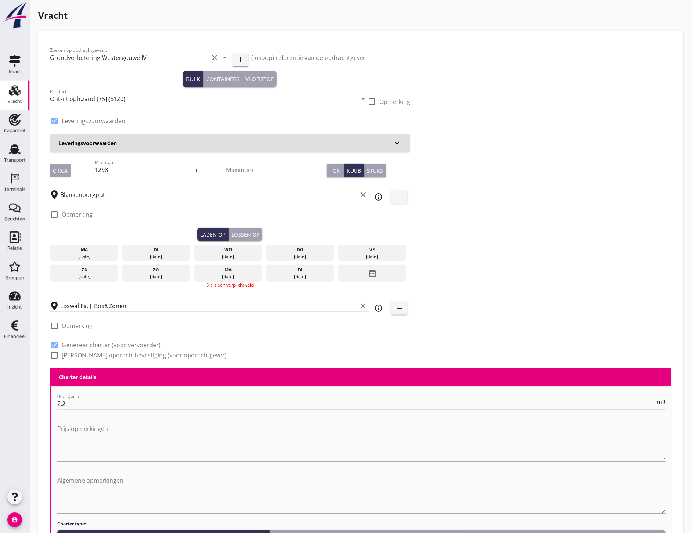
click at [144, 248] on div "di" at bounding box center [156, 250] width 65 height 7
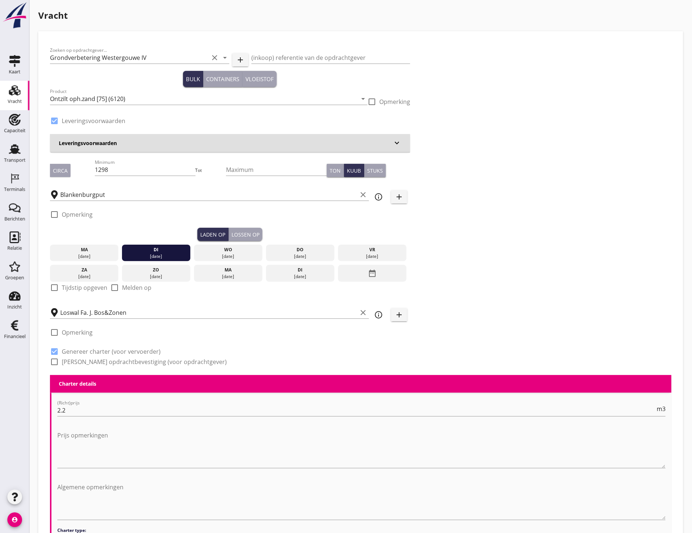
click at [239, 232] on div "Lossen op" at bounding box center [246, 235] width 28 height 8
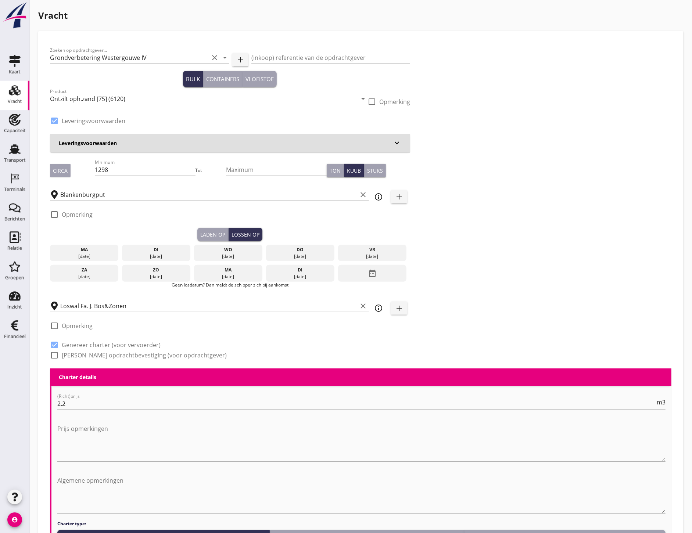
click at [164, 253] on div "[DATE]" at bounding box center [156, 256] width 65 height 7
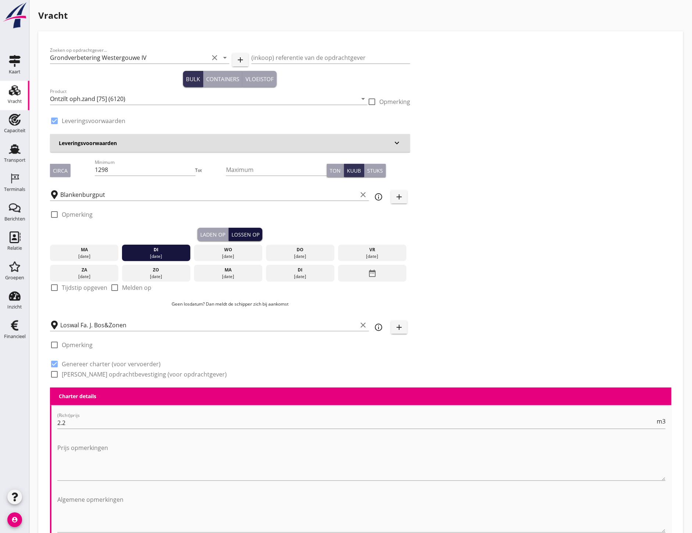
click at [232, 233] on div "Lossen op" at bounding box center [246, 235] width 28 height 8
click at [225, 249] on div "wo" at bounding box center [228, 250] width 65 height 7
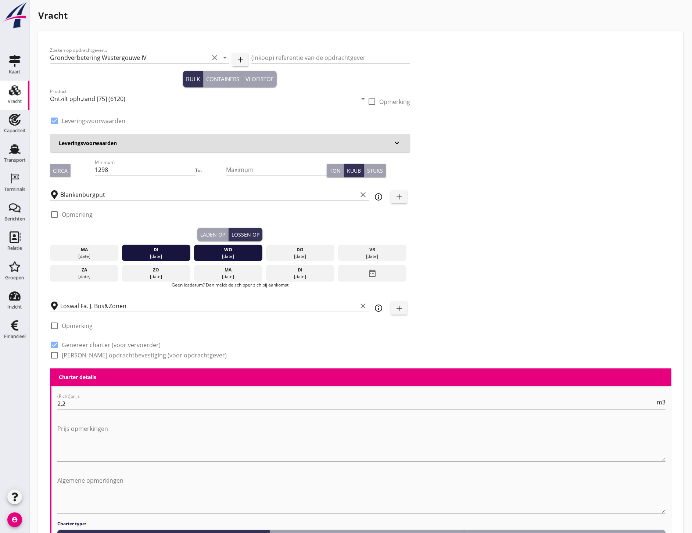
click at [174, 250] on div "di" at bounding box center [156, 250] width 65 height 7
click at [213, 250] on div "wo" at bounding box center [228, 250] width 65 height 7
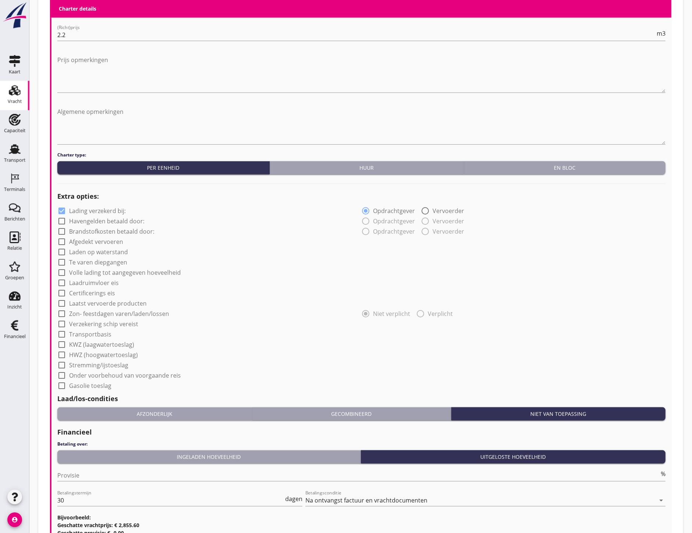
scroll to position [455, 0]
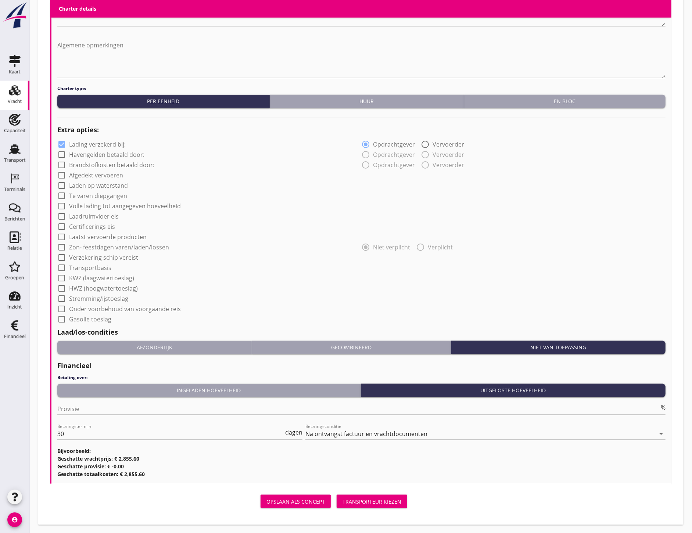
click at [398, 506] on button "Transporteur kiezen" at bounding box center [372, 501] width 71 height 13
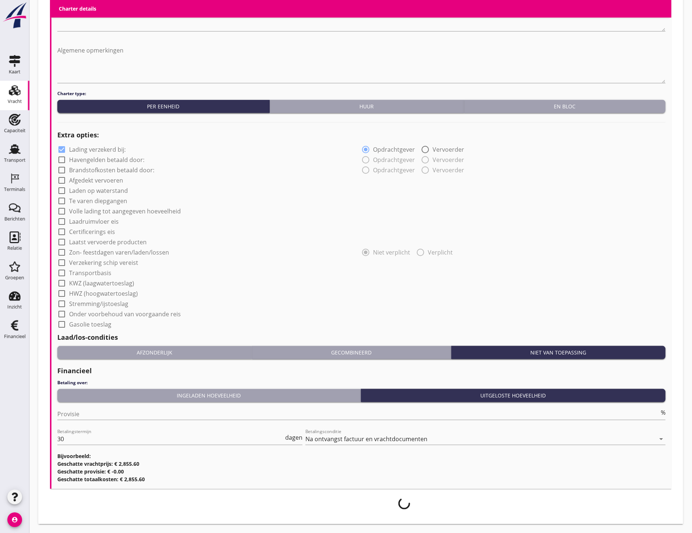
scroll to position [449, 0]
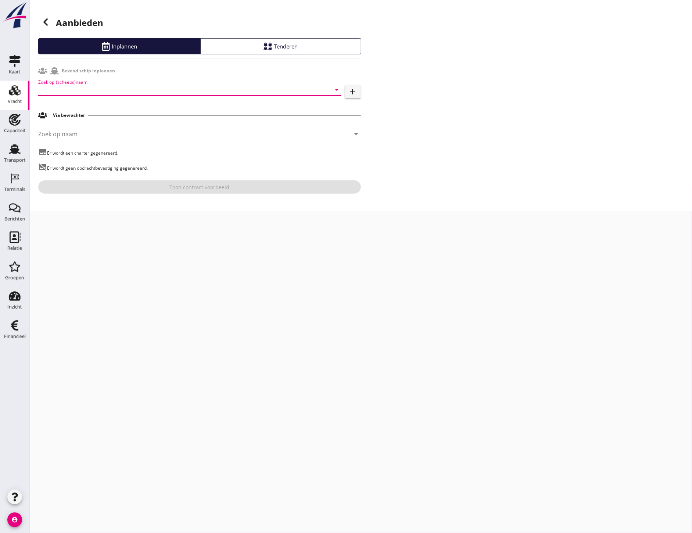
click at [111, 91] on input "Zoek op (scheeps)naam" at bounding box center [179, 90] width 283 height 12
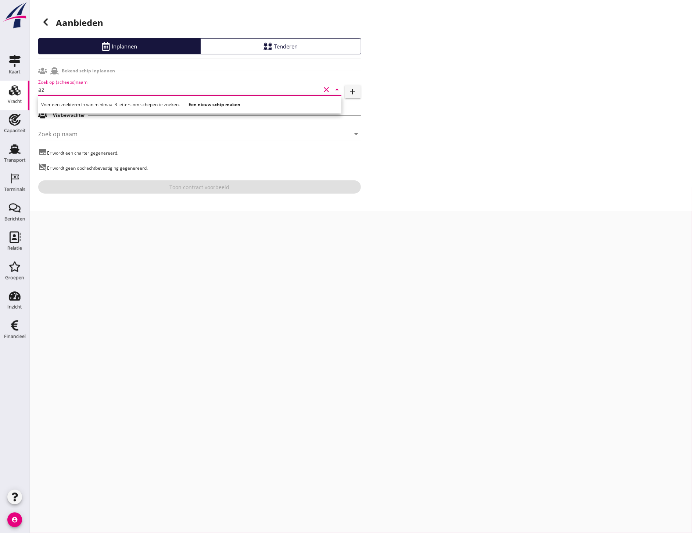
type input "a"
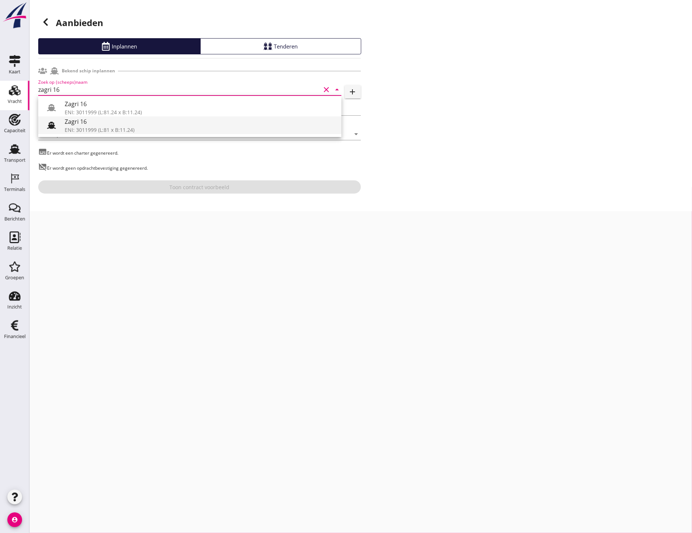
click at [51, 129] on icon at bounding box center [51, 125] width 9 height 9
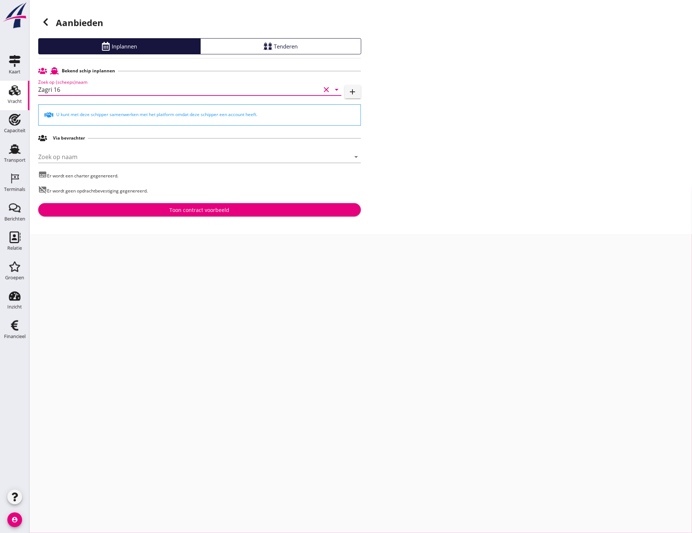
type input "Zagri 16"
click at [245, 209] on div "Toon contract voorbeeld" at bounding box center [199, 210] width 311 height 8
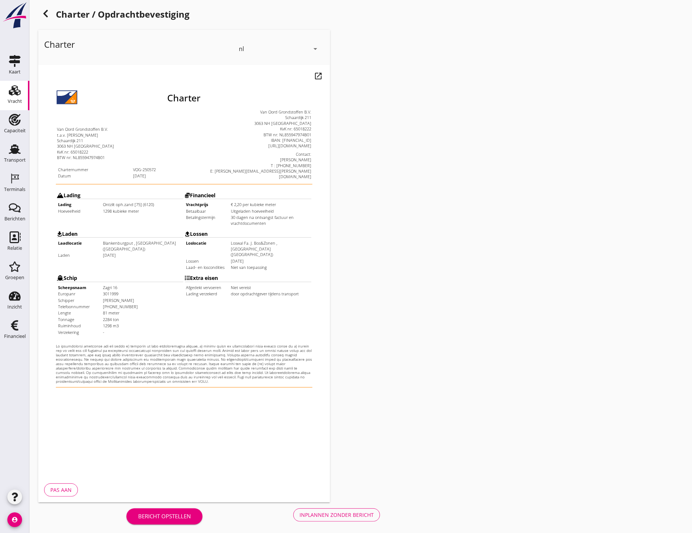
scroll to position [10, 0]
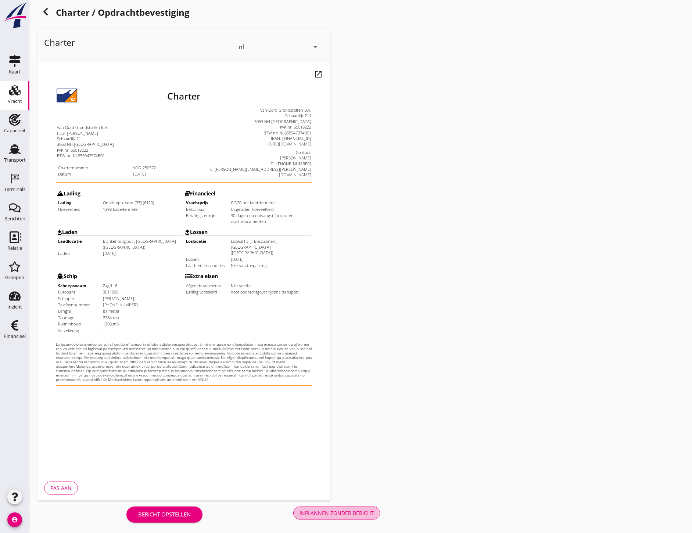
click at [349, 511] on div "Inplannen zonder bericht" at bounding box center [337, 513] width 74 height 8
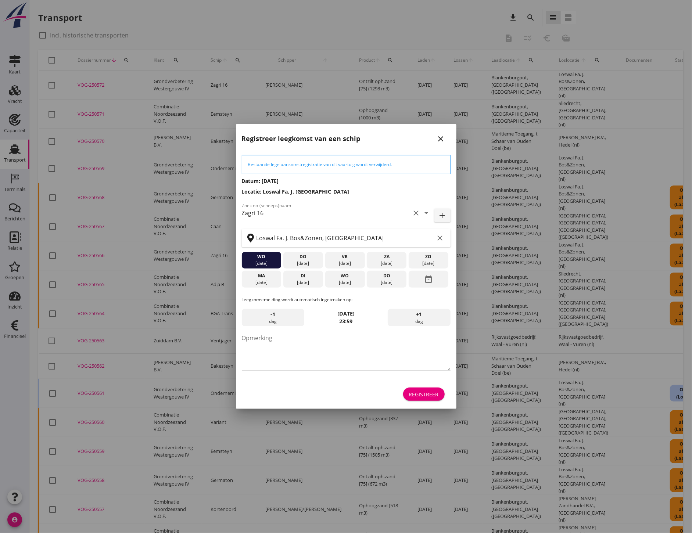
click at [431, 394] on div "Registreer" at bounding box center [424, 395] width 30 height 8
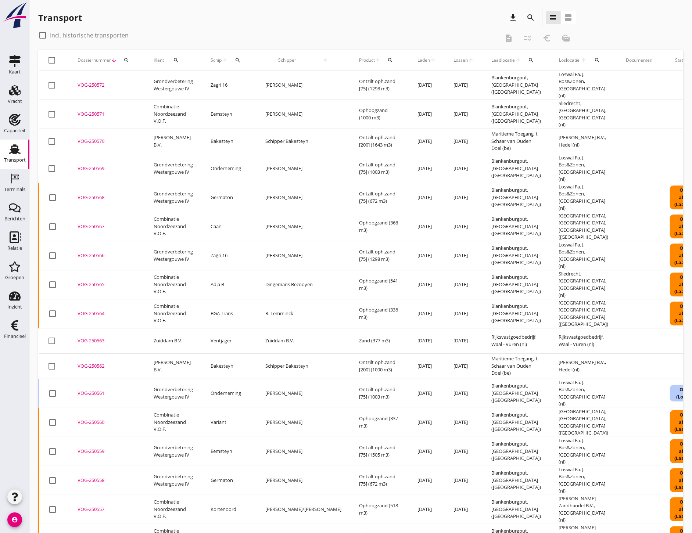
scroll to position [0, 71]
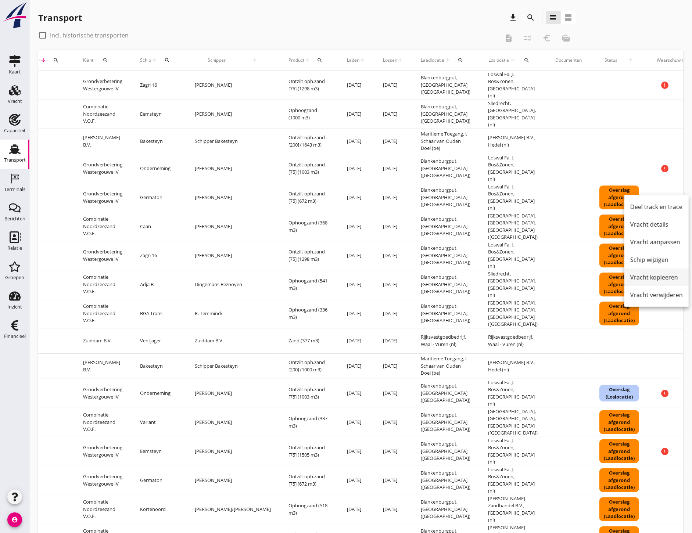
click at [666, 273] on div "Vracht kopieeren" at bounding box center [656, 277] width 53 height 9
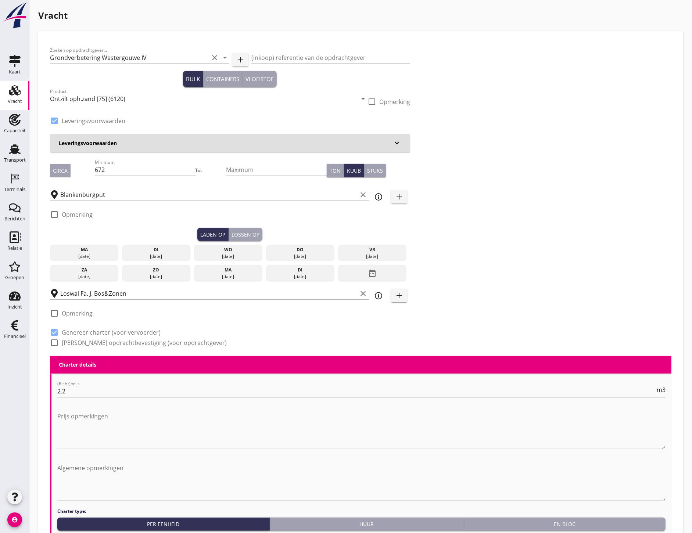
drag, startPoint x: 155, startPoint y: 252, endPoint x: 176, endPoint y: 248, distance: 20.7
click at [156, 253] on div "[DATE]" at bounding box center [156, 256] width 65 height 7
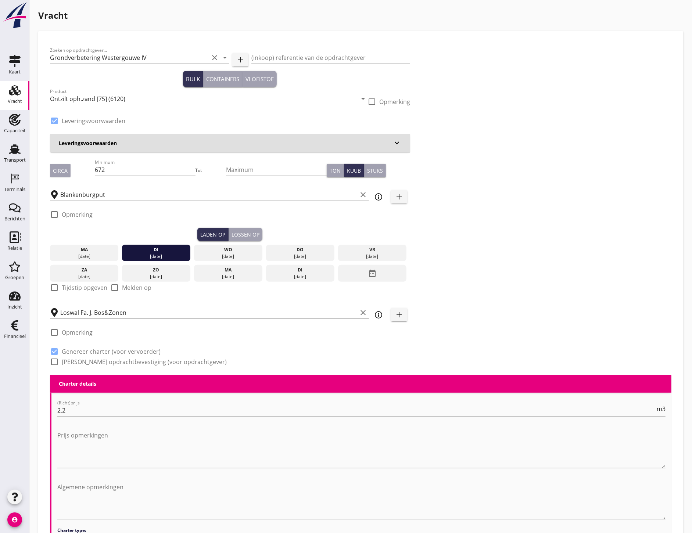
click at [243, 234] on div "Lossen op" at bounding box center [246, 235] width 28 height 8
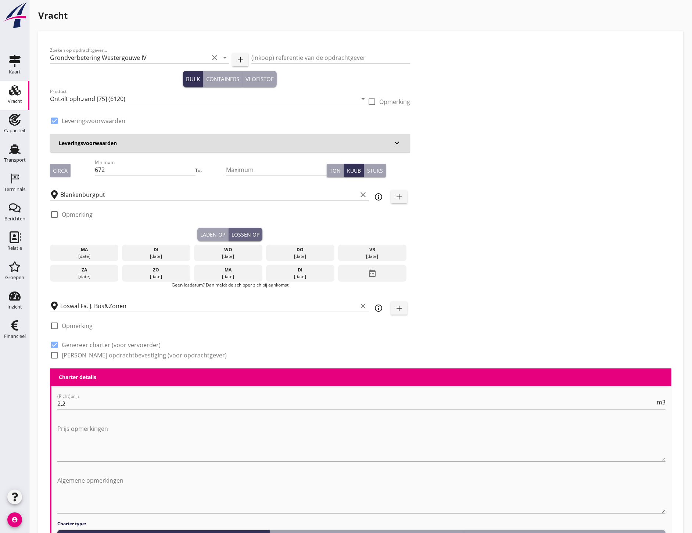
click at [238, 249] on div "wo" at bounding box center [228, 250] width 65 height 7
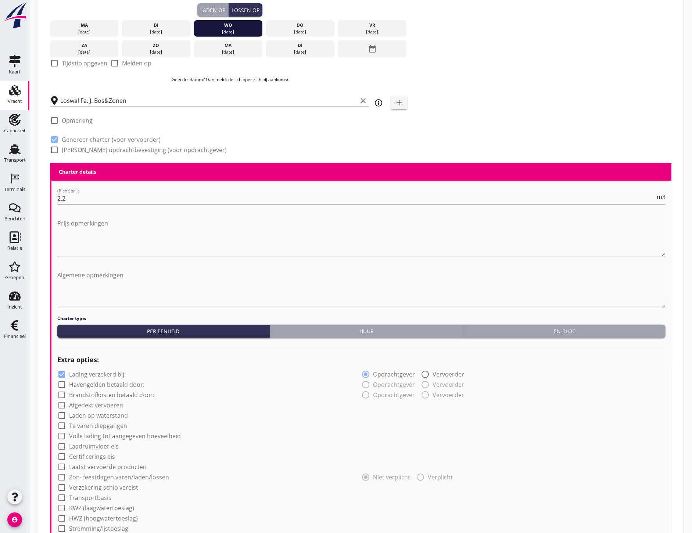
scroll to position [455, 0]
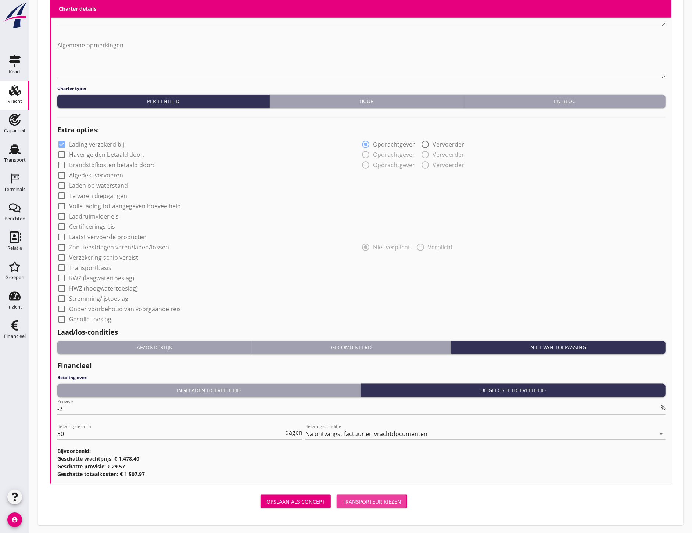
click at [379, 502] on div "Transporteur kiezen" at bounding box center [371, 502] width 59 height 8
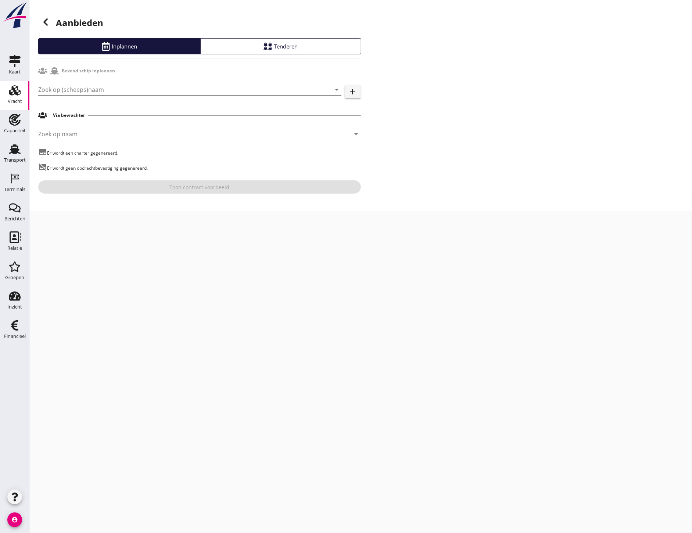
click at [115, 91] on input "Zoek op (scheeps)naam" at bounding box center [179, 90] width 283 height 12
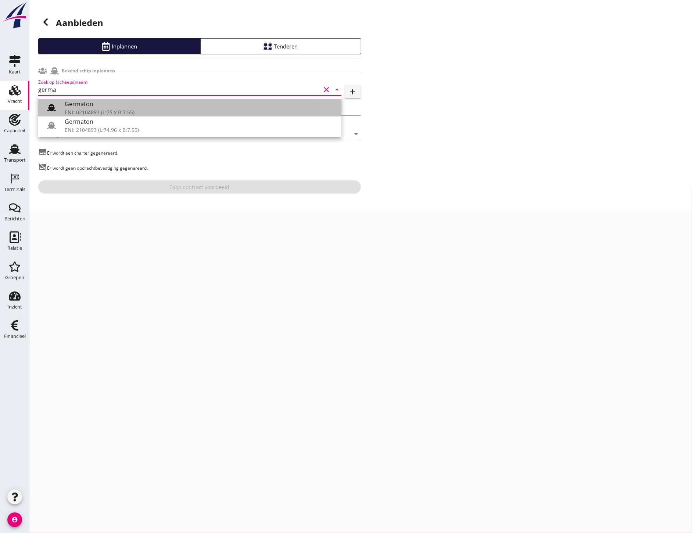
click at [65, 108] on div "Germaton" at bounding box center [200, 104] width 271 height 9
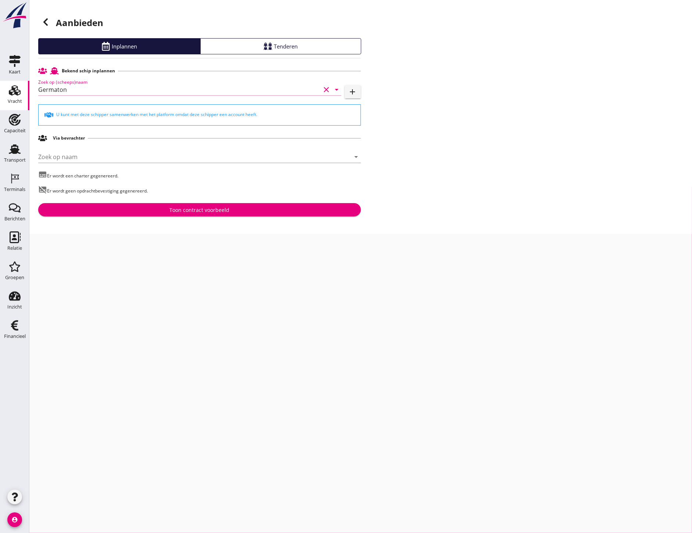
type input "Germaton"
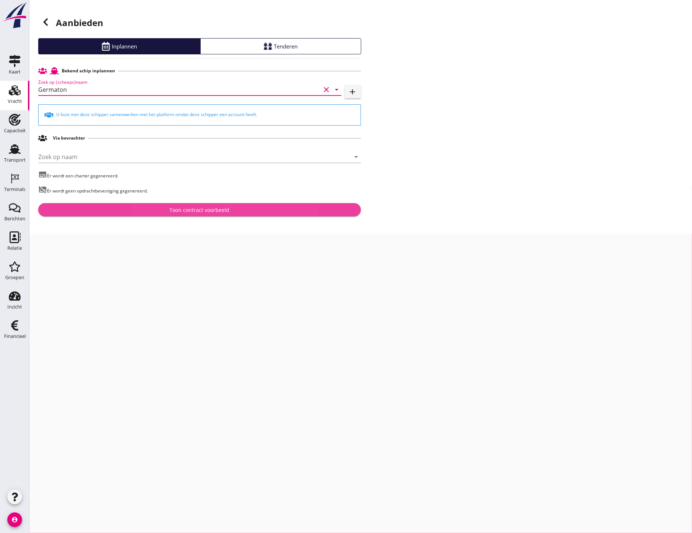
click at [174, 214] on div "Toon contract voorbeeld" at bounding box center [199, 210] width 60 height 8
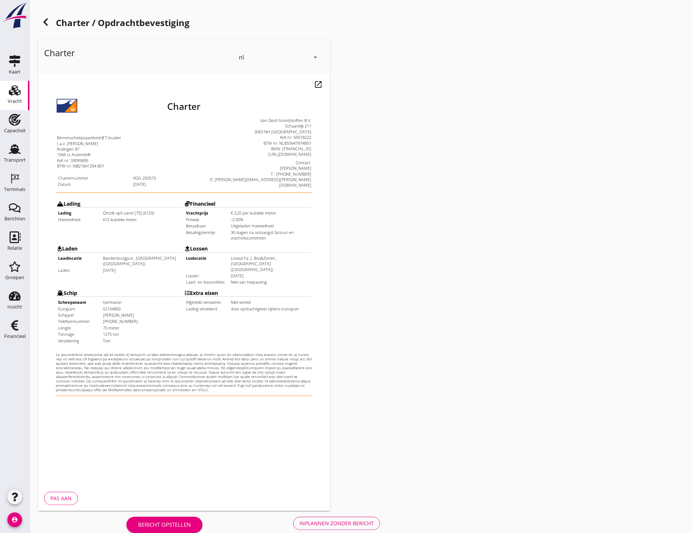
click at [385, 525] on div "Bericht opstellen Inplannen zonder bericht" at bounding box center [253, 523] width 430 height 24
click at [376, 526] on button "Inplannen zonder bericht" at bounding box center [336, 523] width 87 height 13
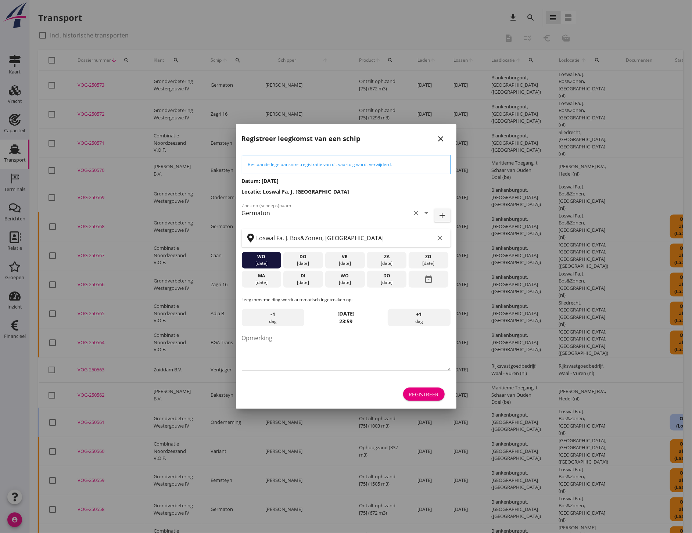
click at [430, 392] on div "Registreer" at bounding box center [424, 395] width 30 height 8
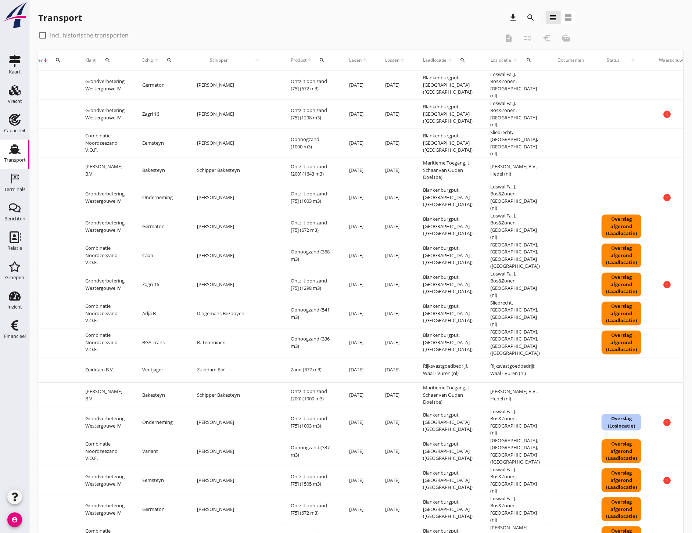
scroll to position [0, 71]
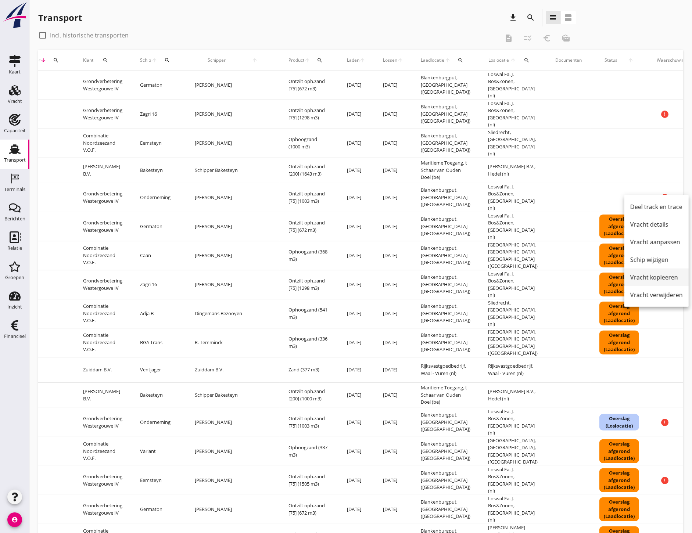
click at [660, 277] on div "Vracht kopieeren" at bounding box center [656, 277] width 53 height 9
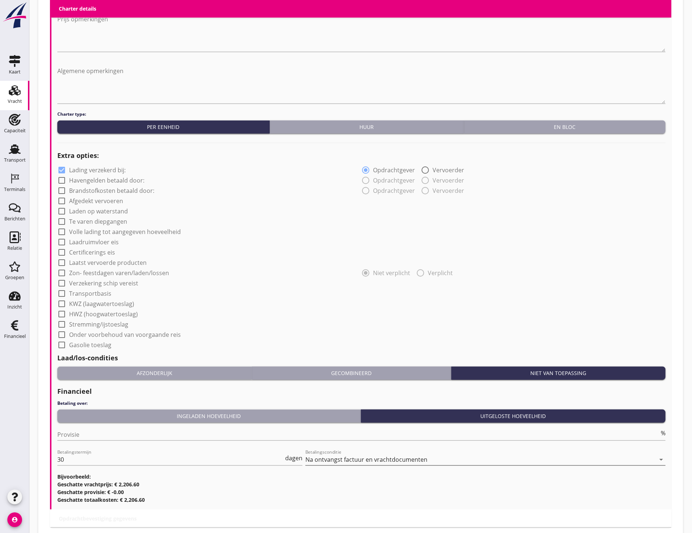
scroll to position [441, 0]
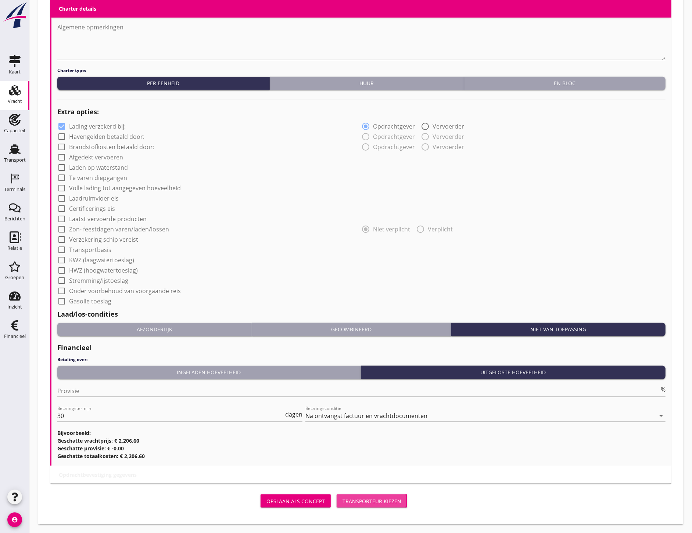
click at [374, 498] on div "Transporteur kiezen" at bounding box center [371, 502] width 59 height 8
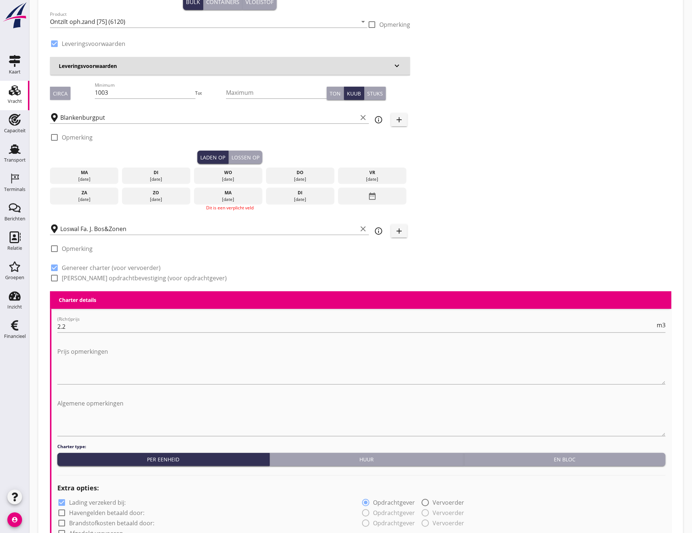
scroll to position [0, 0]
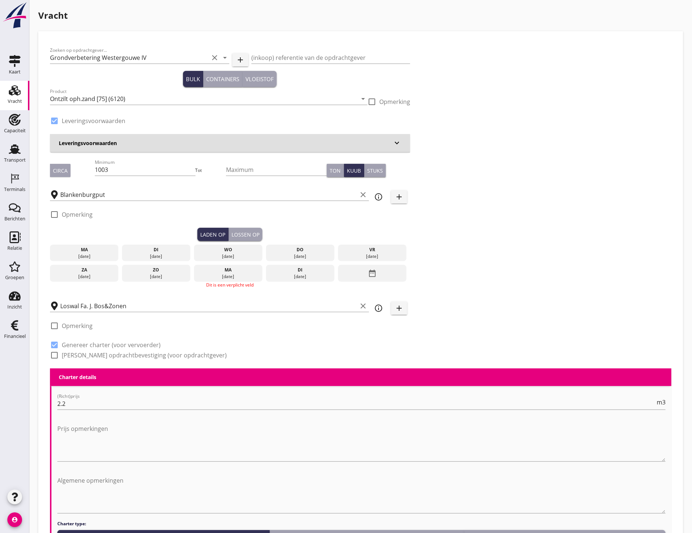
click at [168, 253] on div "[DATE]" at bounding box center [156, 256] width 65 height 7
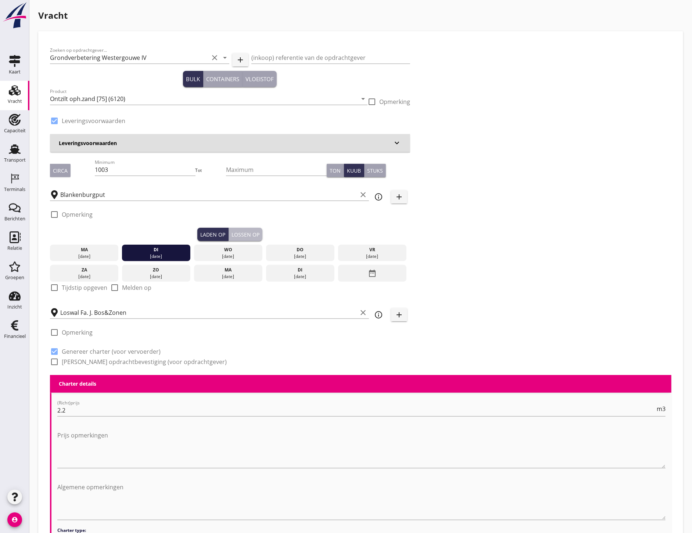
click at [244, 237] on div "Lossen op" at bounding box center [246, 235] width 28 height 8
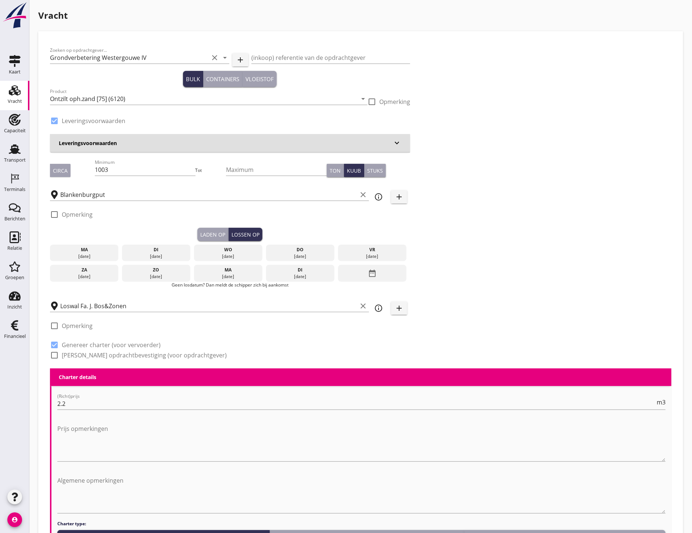
click at [232, 250] on div "wo" at bounding box center [228, 250] width 65 height 7
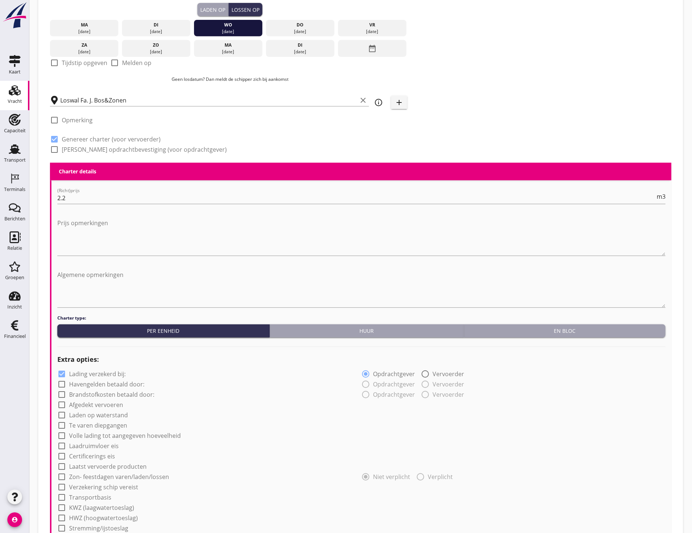
scroll to position [455, 0]
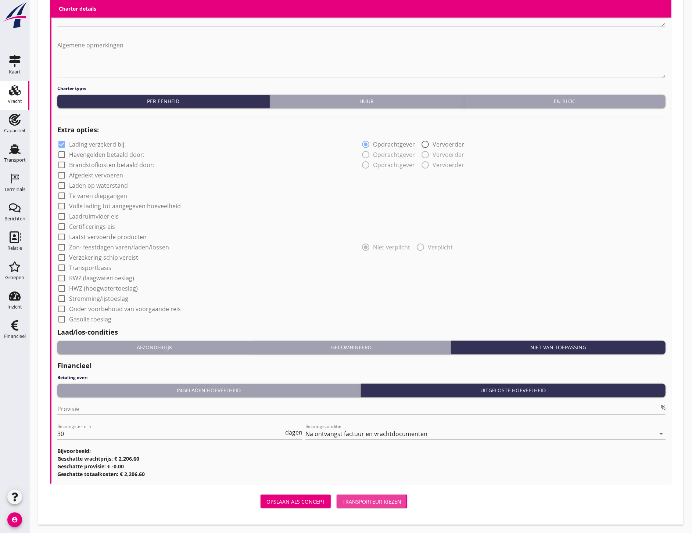
click at [386, 506] on button "Transporteur kiezen" at bounding box center [372, 501] width 71 height 13
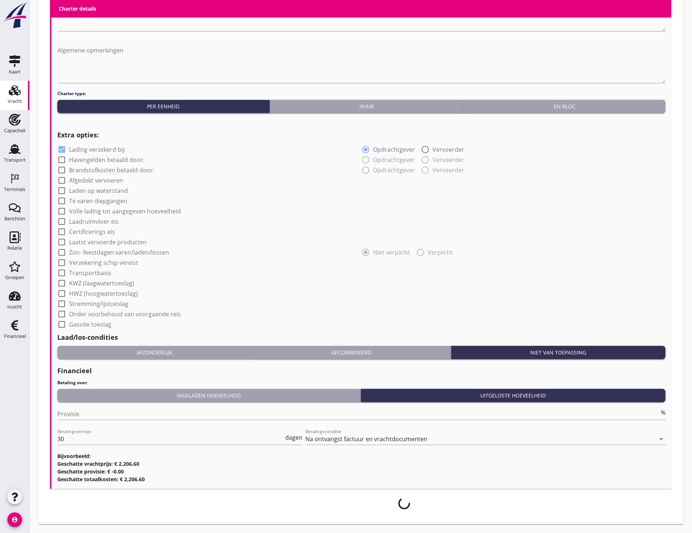
scroll to position [449, 0]
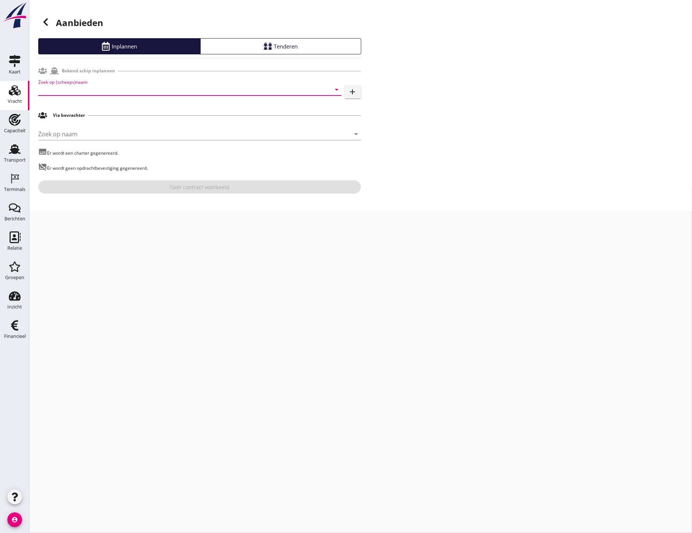
click at [83, 87] on input "Zoek op (scheeps)naam" at bounding box center [179, 90] width 283 height 12
click at [209, 87] on input "Zoek op (scheeps)naam" at bounding box center [179, 90] width 283 height 12
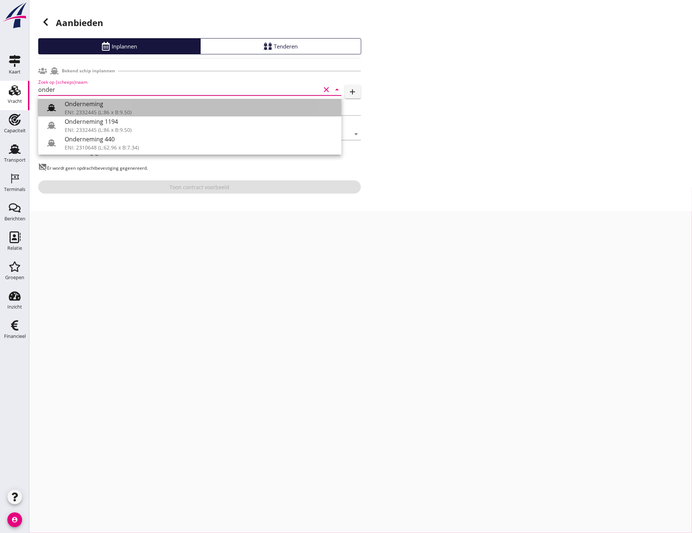
click at [51, 103] on icon at bounding box center [51, 107] width 9 height 9
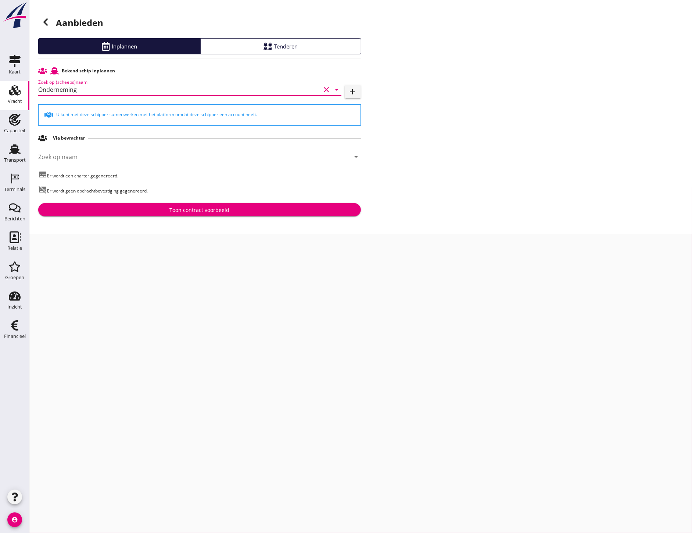
type input "Onderneming"
click at [281, 208] on div "Toon contract voorbeeld" at bounding box center [199, 210] width 311 height 8
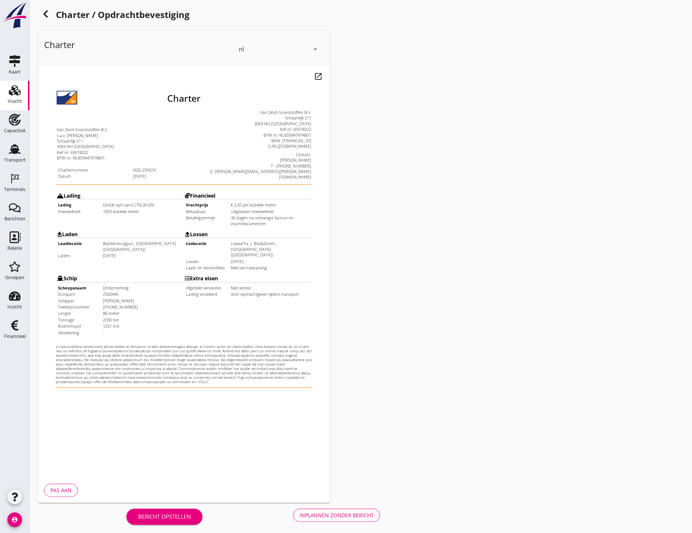
scroll to position [10, 0]
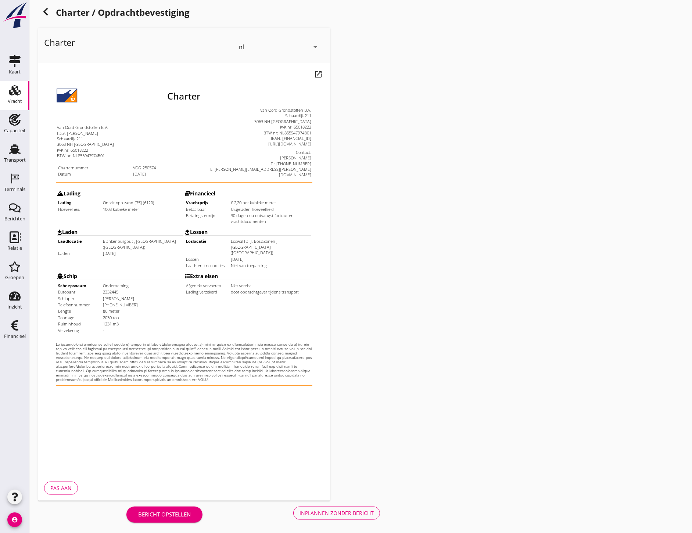
click at [335, 517] on button "Inplannen zonder bericht" at bounding box center [336, 513] width 87 height 13
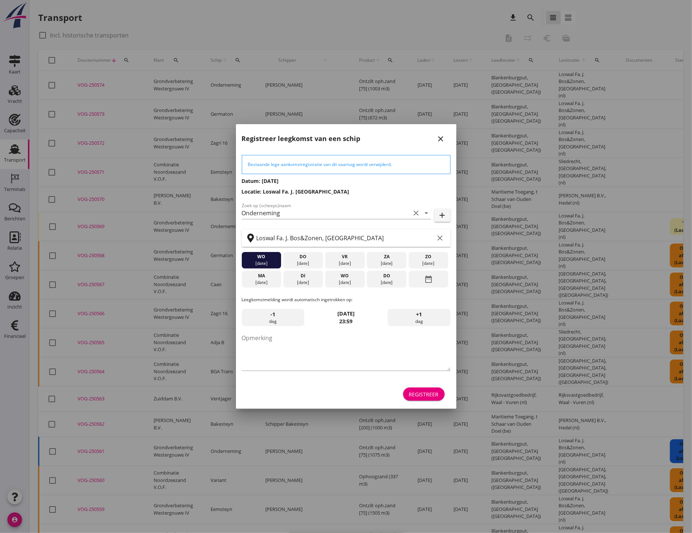
click at [417, 394] on div "Registreer" at bounding box center [424, 395] width 30 height 8
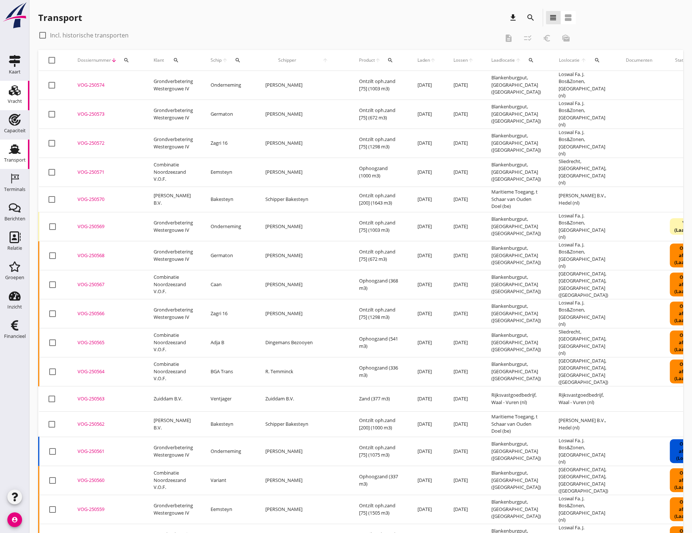
click at [16, 93] on use at bounding box center [15, 90] width 12 height 10
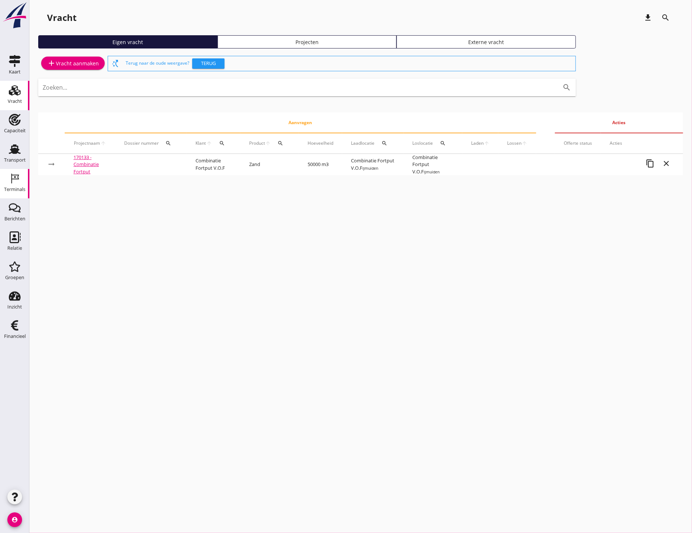
click at [9, 184] on icon "Terminals" at bounding box center [15, 179] width 12 height 12
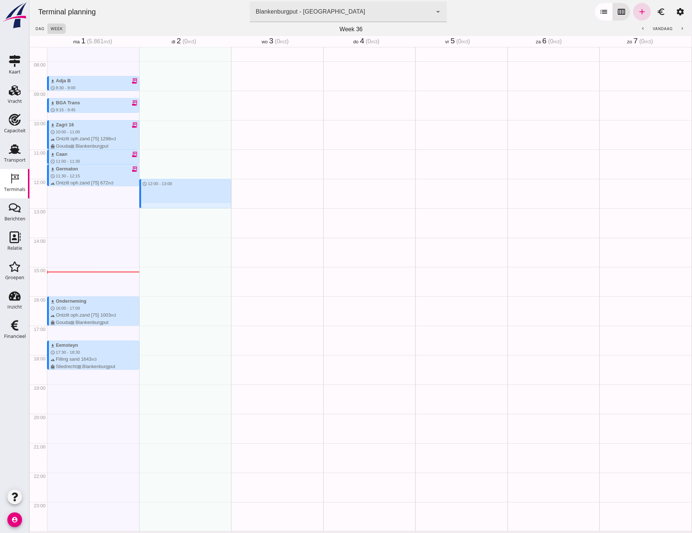
drag, startPoint x: 164, startPoint y: 179, endPoint x: 185, endPoint y: 207, distance: 34.6
click at [185, 207] on div "schedule 12:00 - 13:00" at bounding box center [185, 178] width 92 height 705
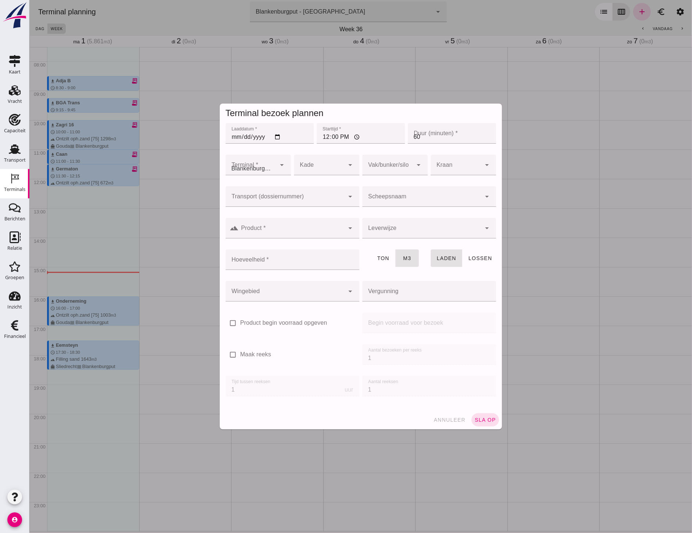
type input "Combinatie Noordzeezand V.O.F."
click input "Transport (dossiernummer)"
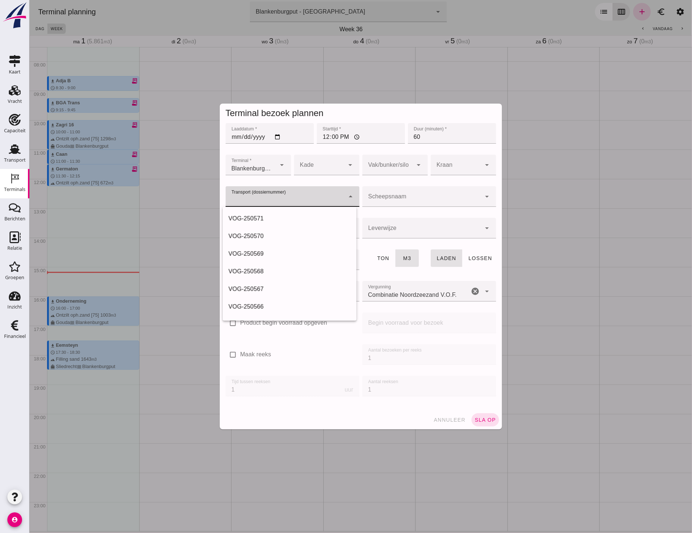
click at [342, 76] on div at bounding box center [360, 266] width 663 height 533
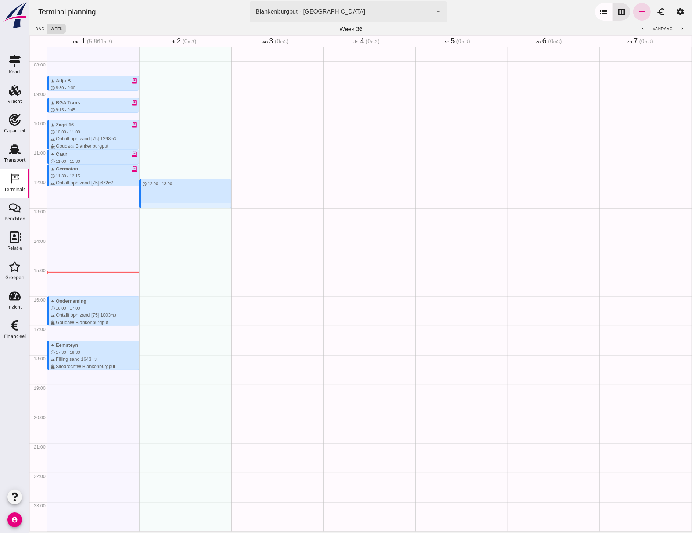
drag, startPoint x: 174, startPoint y: 180, endPoint x: 178, endPoint y: 211, distance: 30.5
click at [178, 211] on div "schedule 12:00 - 13:00" at bounding box center [185, 178] width 92 height 705
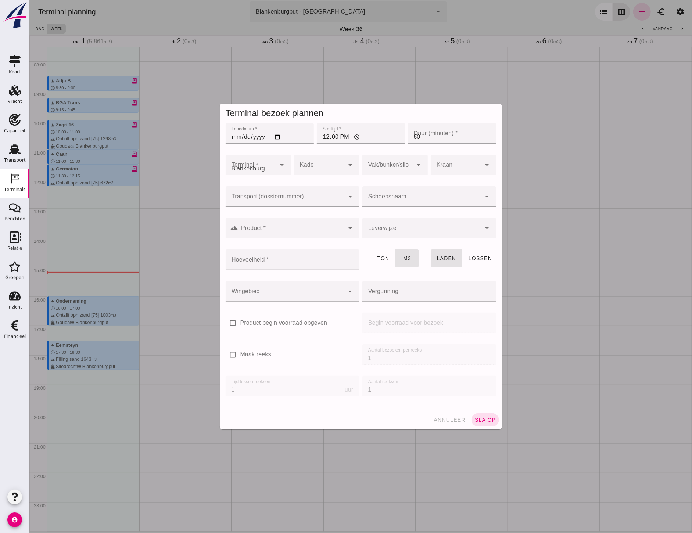
type input "Combinatie Noordzeezand V.O.F."
click input "Transport (dossiernummer)"
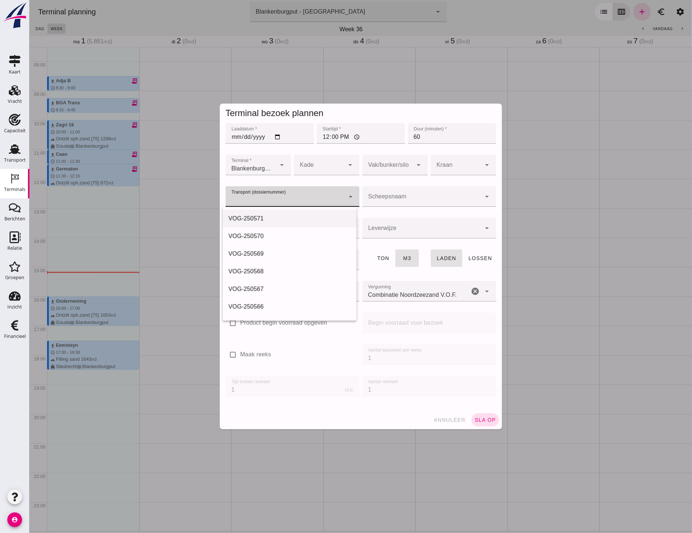
click at [262, 219] on div "VOG-250571" at bounding box center [289, 218] width 122 height 9
type input "VOG-250571"
type input "franco_on_board"
type input "1643"
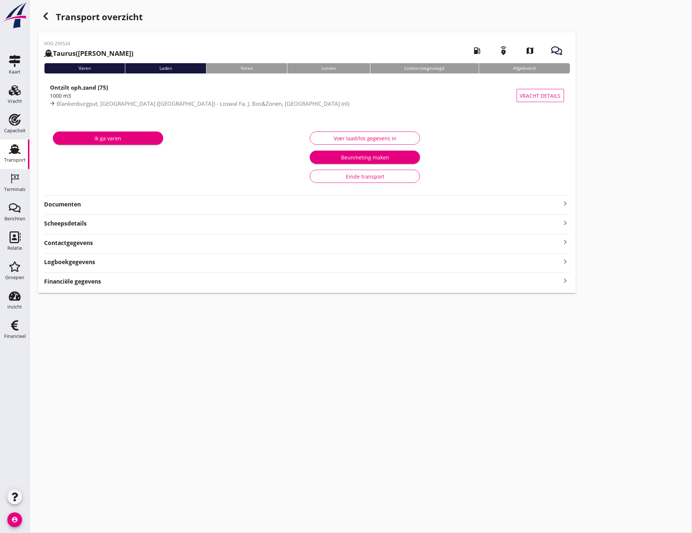
click at [78, 208] on strong "Documenten" at bounding box center [302, 204] width 517 height 8
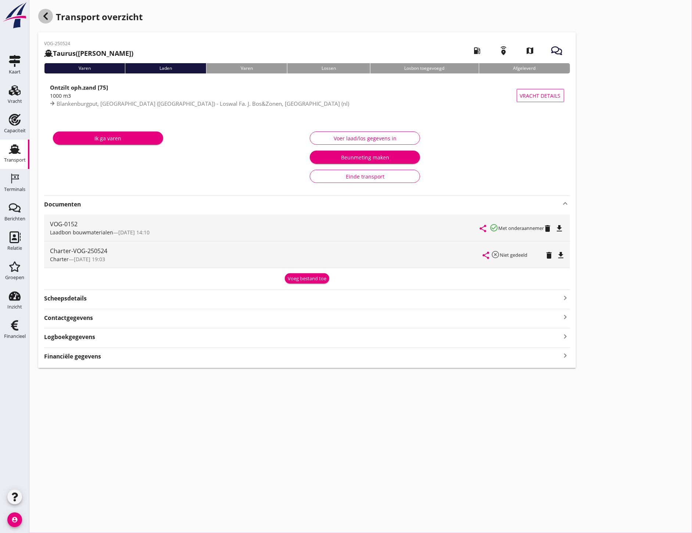
click at [48, 16] on icon "button" at bounding box center [45, 16] width 9 height 9
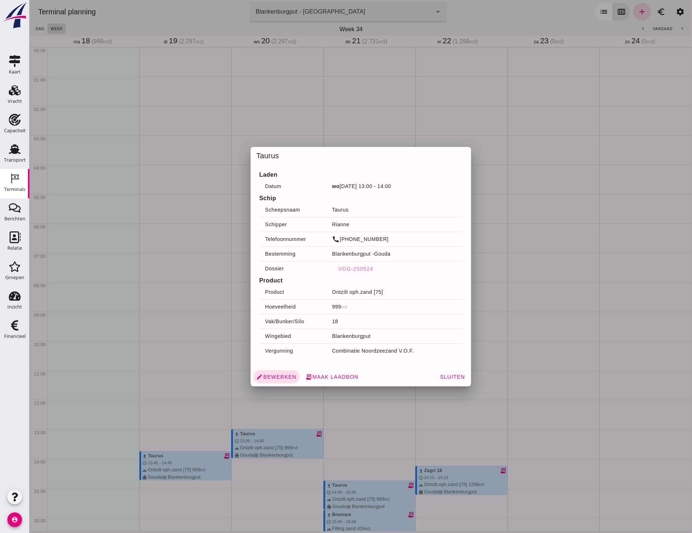
click at [341, 127] on div at bounding box center [360, 266] width 663 height 533
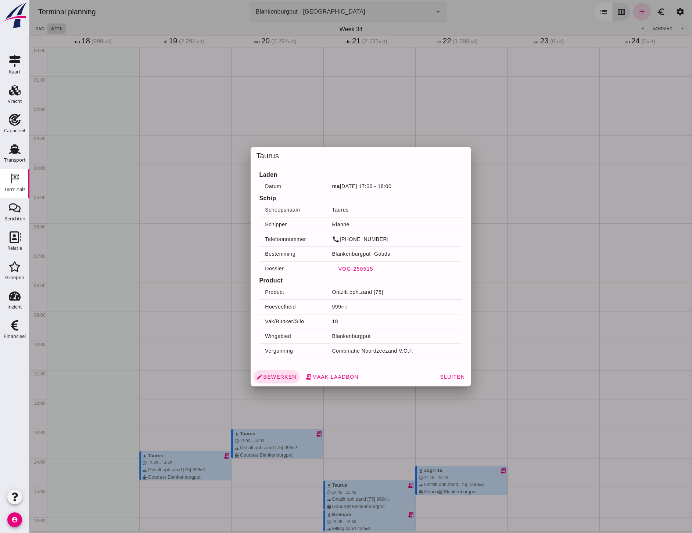
drag, startPoint x: 378, startPoint y: 269, endPoint x: 349, endPoint y: 269, distance: 29.4
click span "VOG-250515"
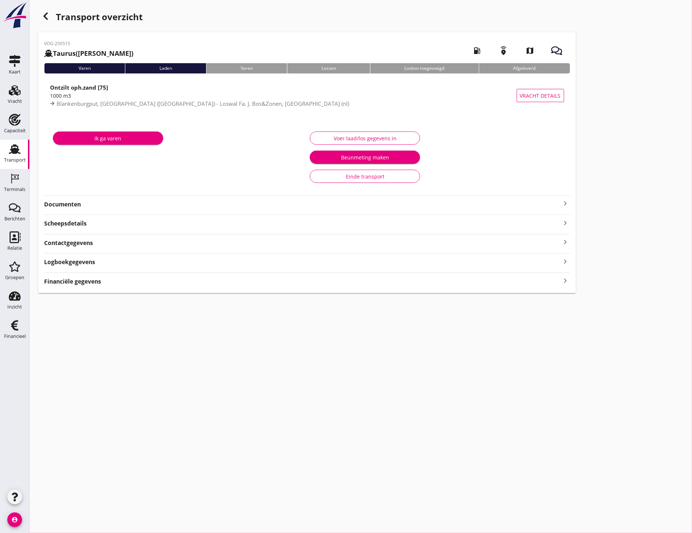
click at [87, 208] on strong "Documenten" at bounding box center [302, 204] width 517 height 8
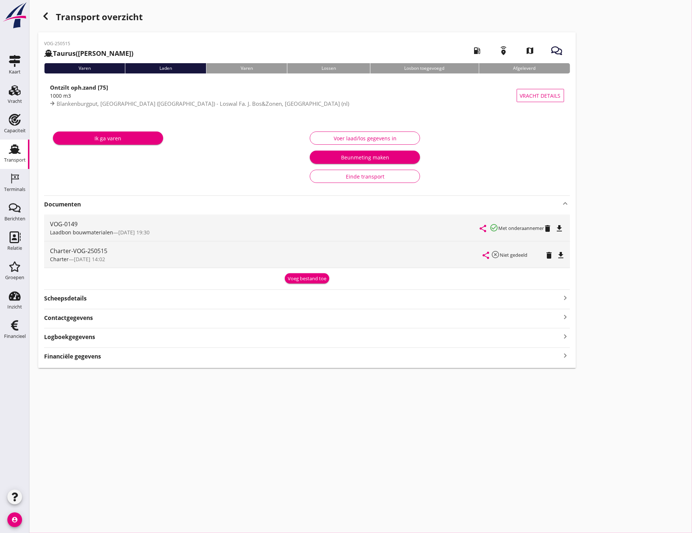
click at [51, 13] on div "button" at bounding box center [45, 16] width 15 height 15
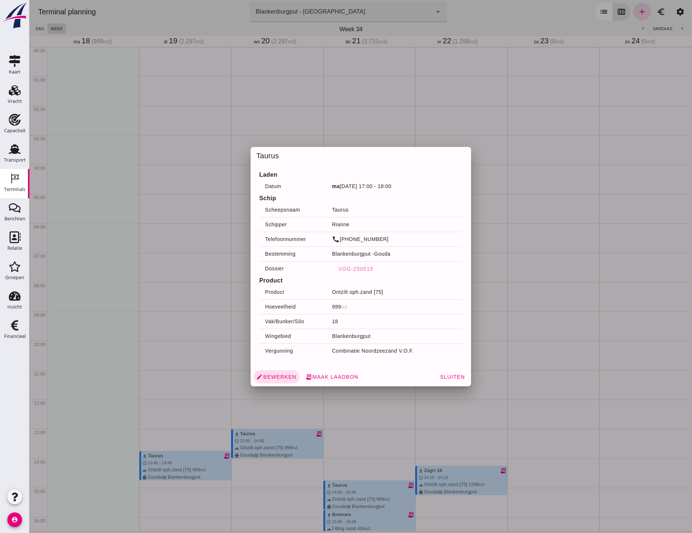
click at [202, 142] on div at bounding box center [360, 266] width 663 height 533
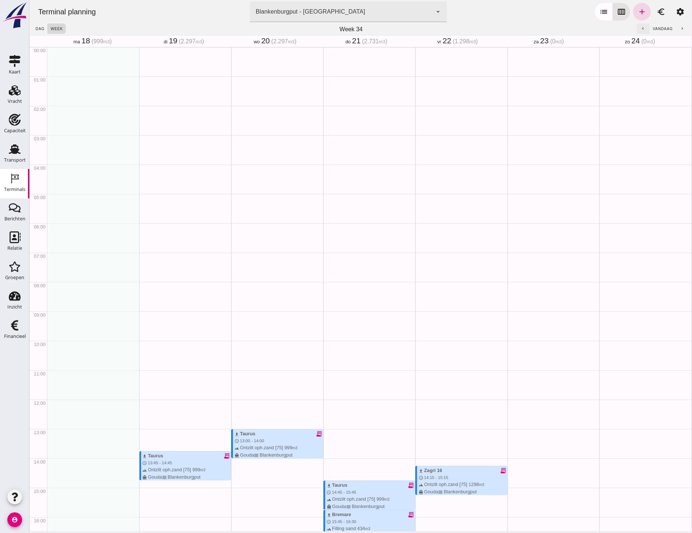
click at [641, 29] on button "chevron_left" at bounding box center [642, 29] width 13 height 10
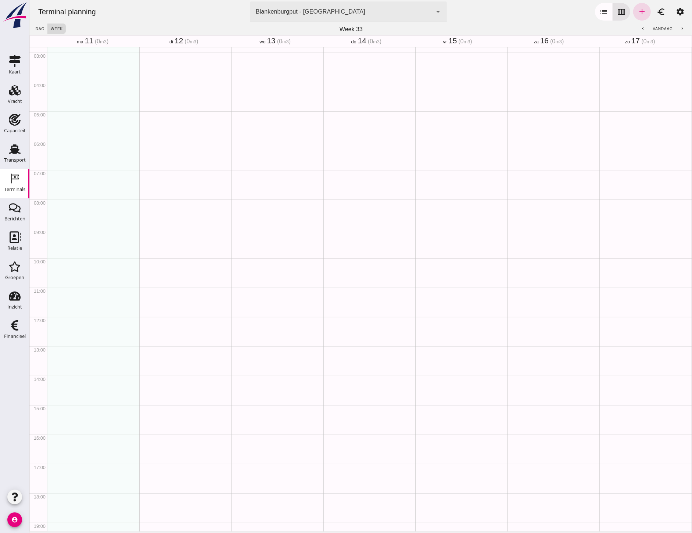
scroll to position [221, 0]
click icon "chevron_left"
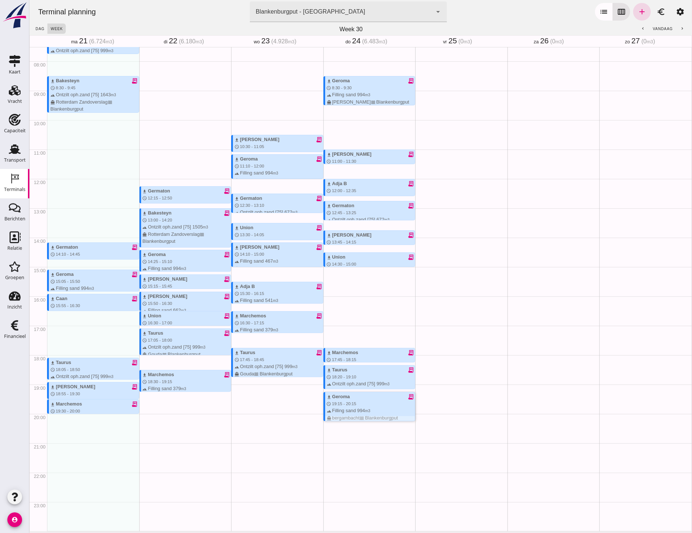
click at [381, 414] on div "terrain Filling sand 994 m3 directions_boat bergambacht waves Blankenburgput" at bounding box center [370, 414] width 89 height 14
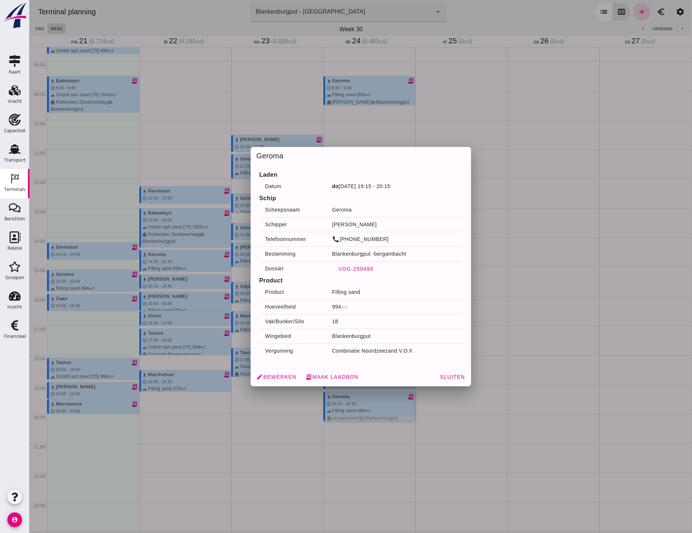
click span "VOG-250499"
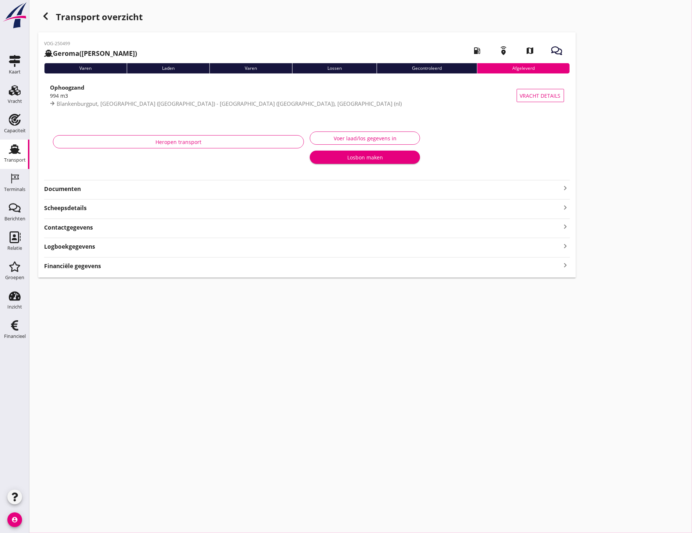
click at [120, 192] on strong "Documenten" at bounding box center [302, 189] width 517 height 8
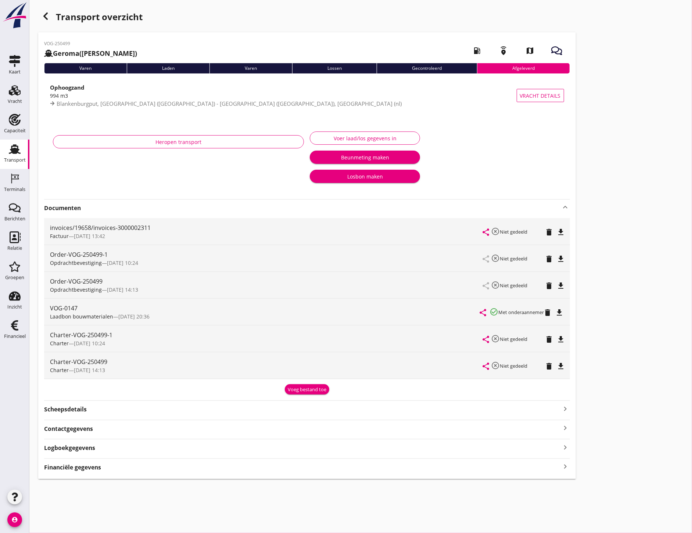
click at [48, 20] on icon "button" at bounding box center [45, 16] width 9 height 9
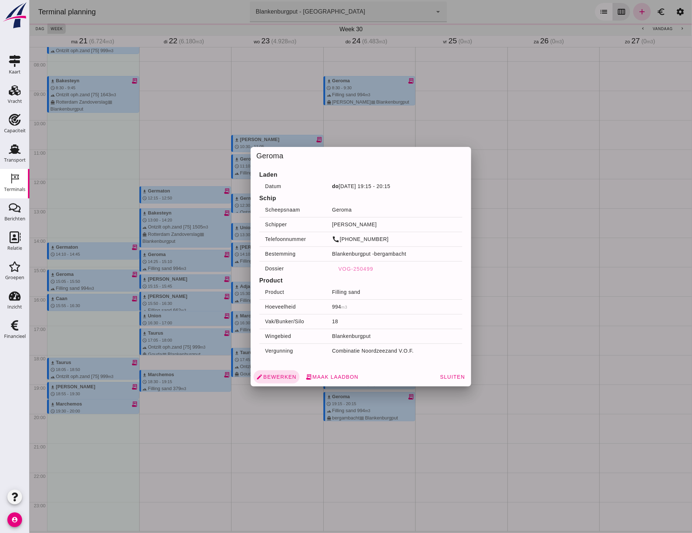
click at [530, 324] on div at bounding box center [360, 266] width 663 height 533
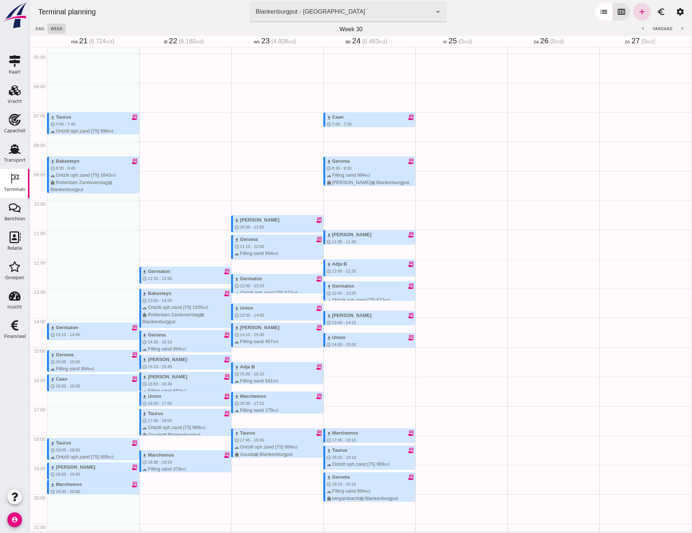
scroll to position [139, 0]
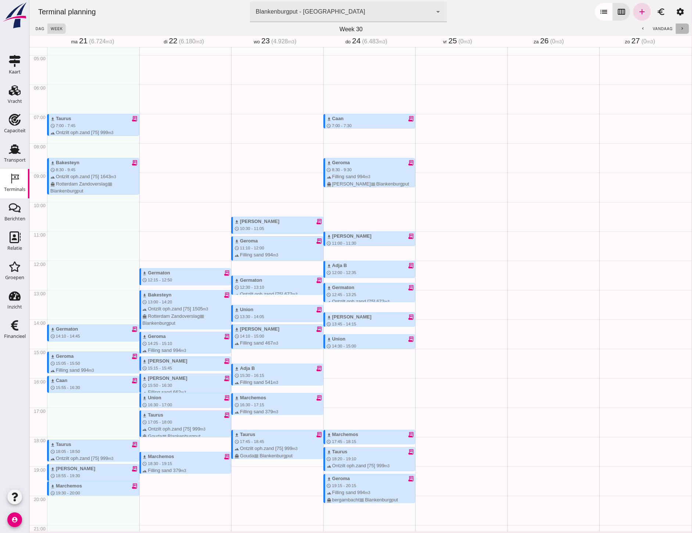
click at [675, 26] on button "chevron_right" at bounding box center [681, 29] width 13 height 10
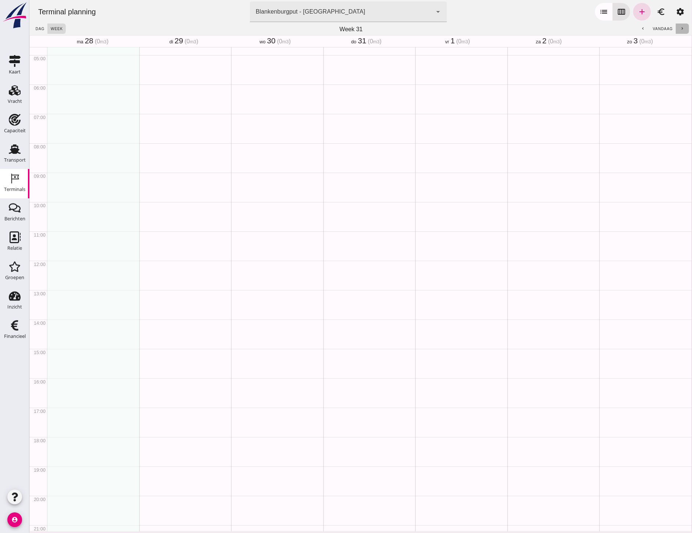
click at [675, 26] on button "chevron_right" at bounding box center [681, 29] width 13 height 10
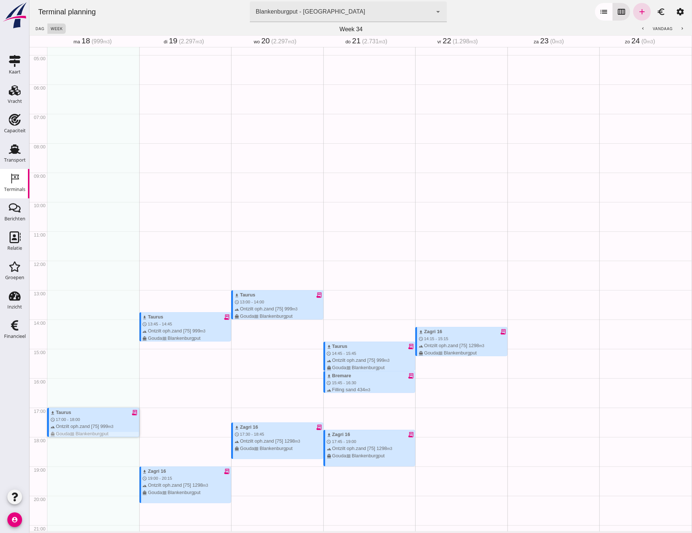
click at [108, 423] on div "terrain Ontzilt oph.zand [75] 999 m3 directions_boat Gouda waves Blankenburgput" at bounding box center [94, 430] width 89 height 14
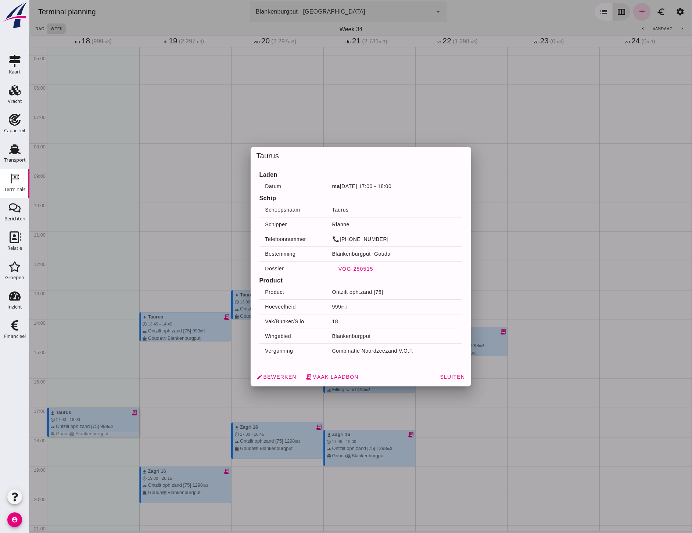
click span "VOG-250515"
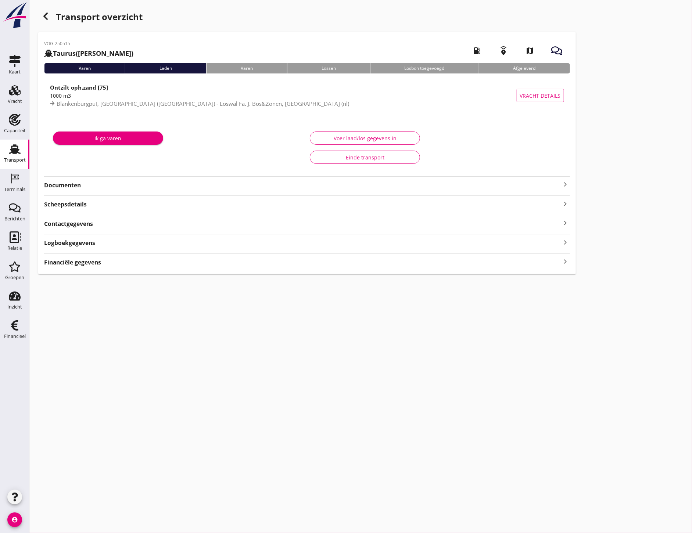
click at [81, 184] on strong "Documenten" at bounding box center [302, 185] width 517 height 8
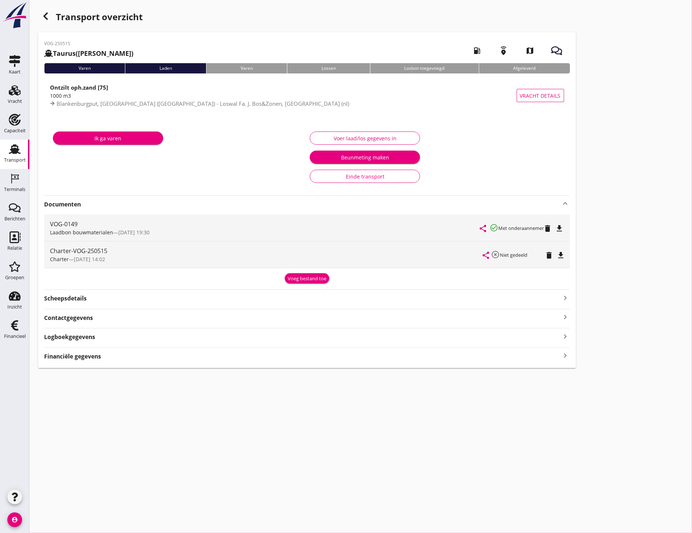
click at [52, 19] on div "Transport overzicht" at bounding box center [307, 18] width 538 height 18
click at [52, 19] on div "button" at bounding box center [45, 16] width 15 height 15
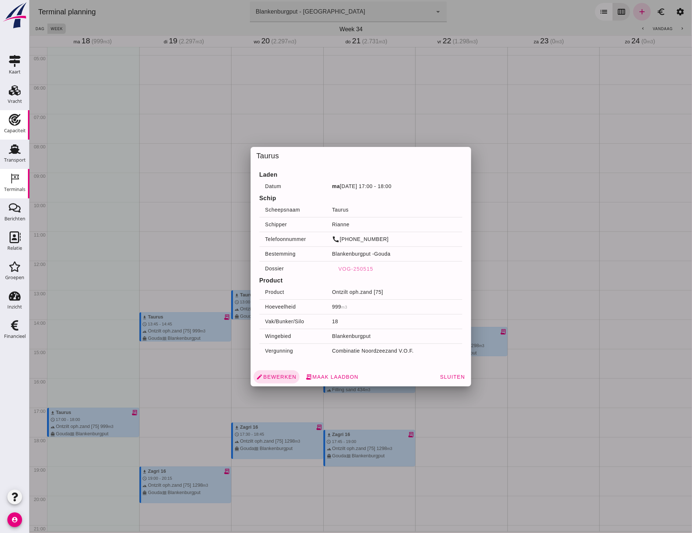
click at [15, 139] on link "Capaciteit Capaciteit" at bounding box center [14, 124] width 29 height 29
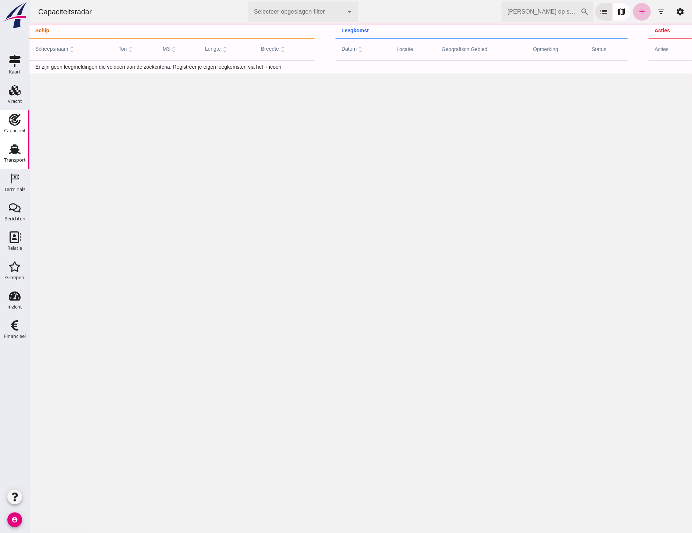
click at [16, 145] on use at bounding box center [15, 149] width 12 height 10
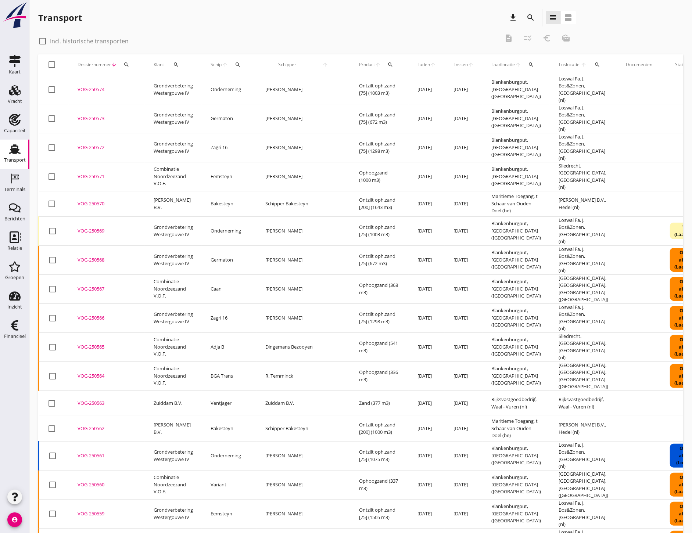
click at [82, 173] on div "VOG-250571" at bounding box center [107, 176] width 58 height 7
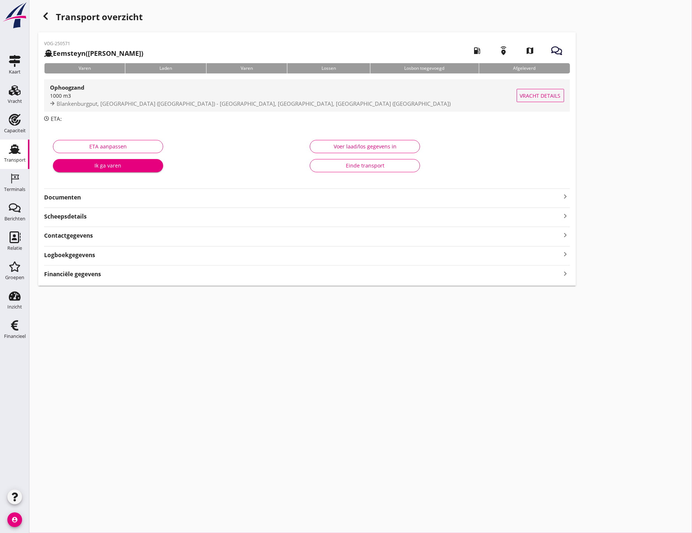
click at [531, 98] on span "Vracht details" at bounding box center [540, 96] width 41 height 8
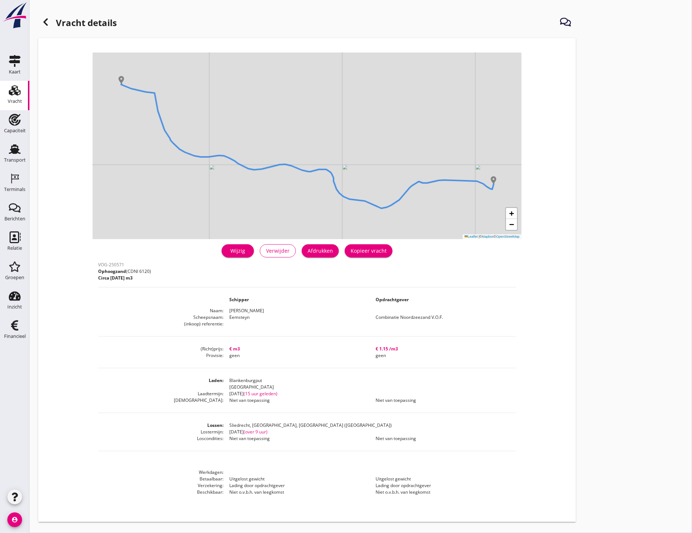
click at [230, 245] on link "Wijzig" at bounding box center [238, 250] width 32 height 13
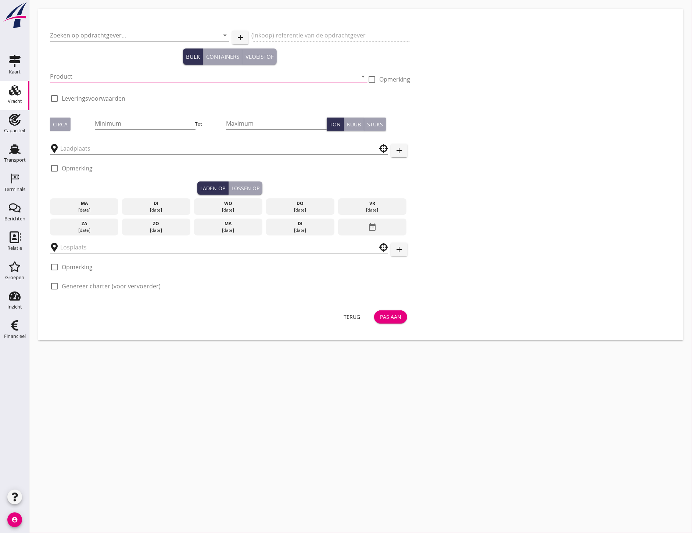
type input "Combinatie Noordzeezand V.O.F."
type input "Ophoogzand (6120)"
type input "1000"
type input "Sliedrecht, [GEOGRAPHIC_DATA], [GEOGRAPHIC_DATA]"
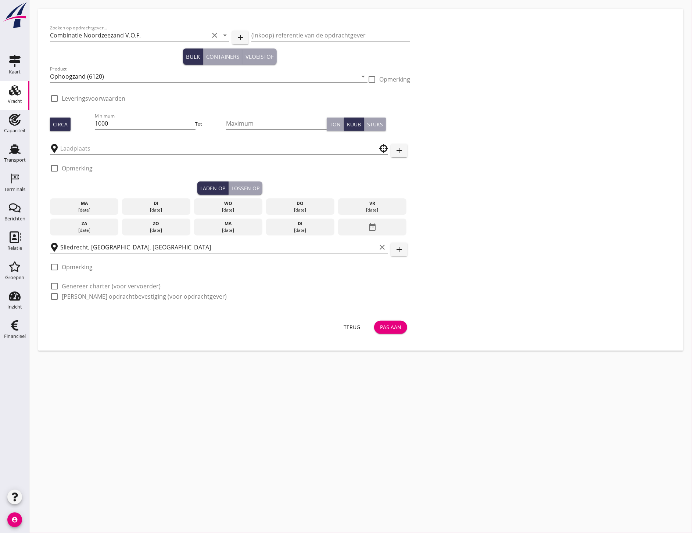
checkbox input "true"
type input "Blankenburgput"
checkbox input "true"
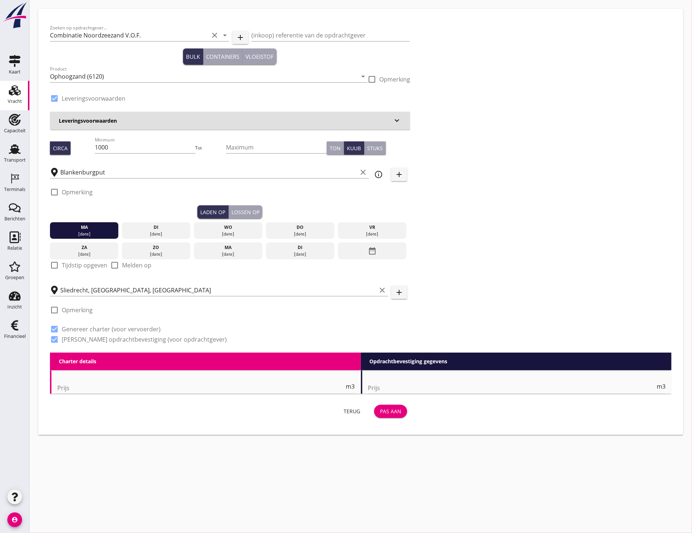
type input "0"
radio input "false"
type input "1.15"
radio input "false"
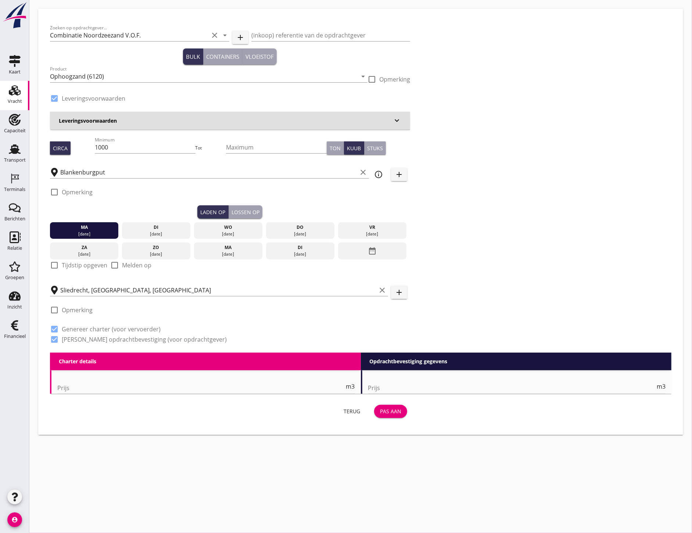
radio input "false"
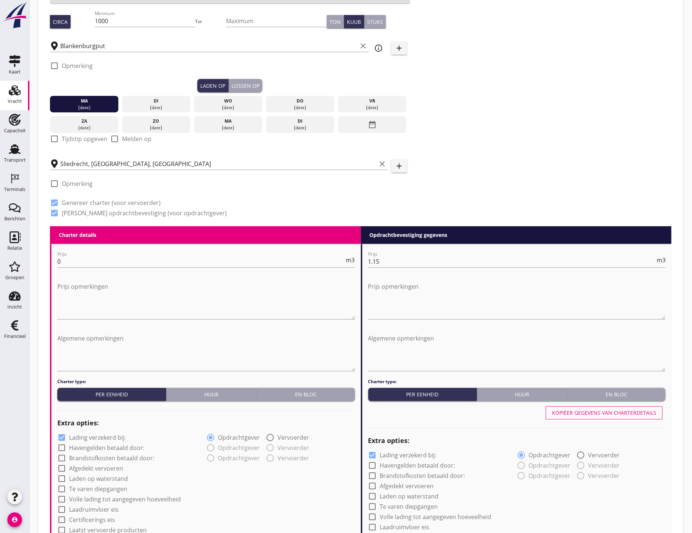
scroll to position [82, 0]
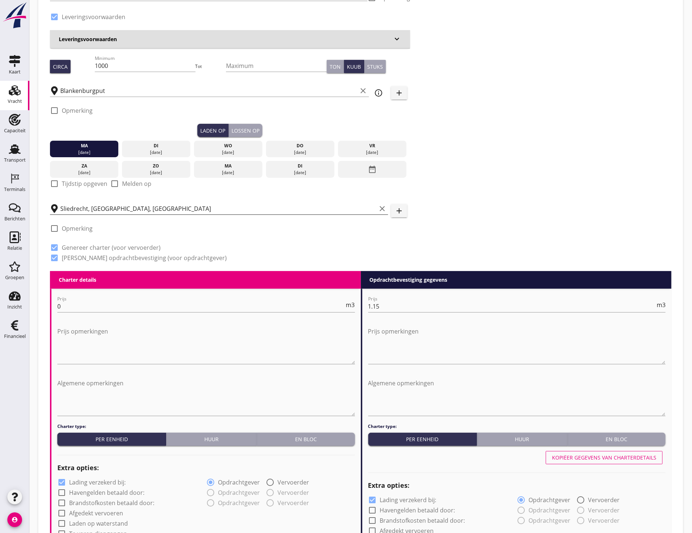
click at [157, 209] on input "Sliedrecht, [GEOGRAPHIC_DATA], [GEOGRAPHIC_DATA]" at bounding box center [218, 209] width 316 height 12
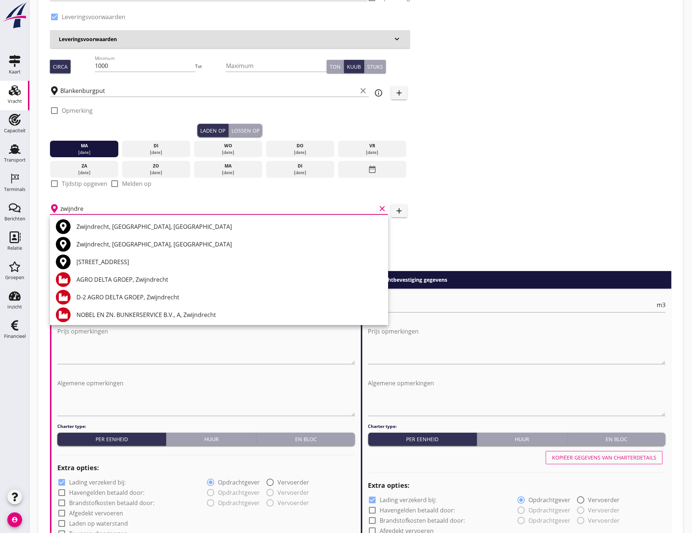
click at [105, 230] on div "Zwijndrecht, South Holland, Netherlands" at bounding box center [229, 226] width 306 height 9
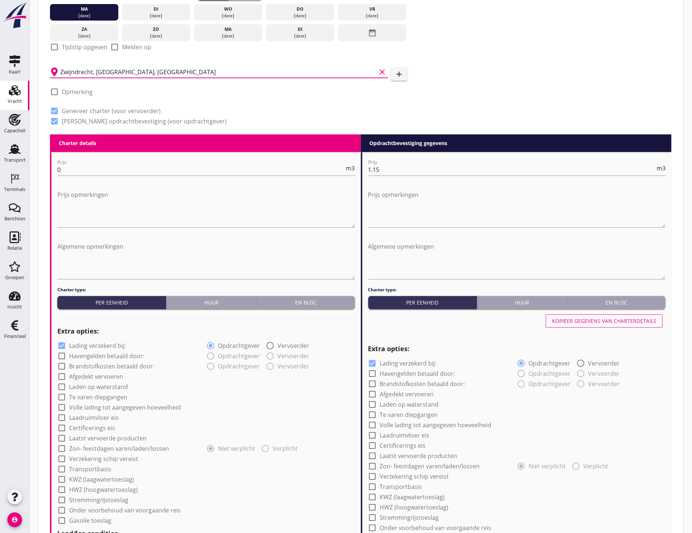
scroll to position [408, 0]
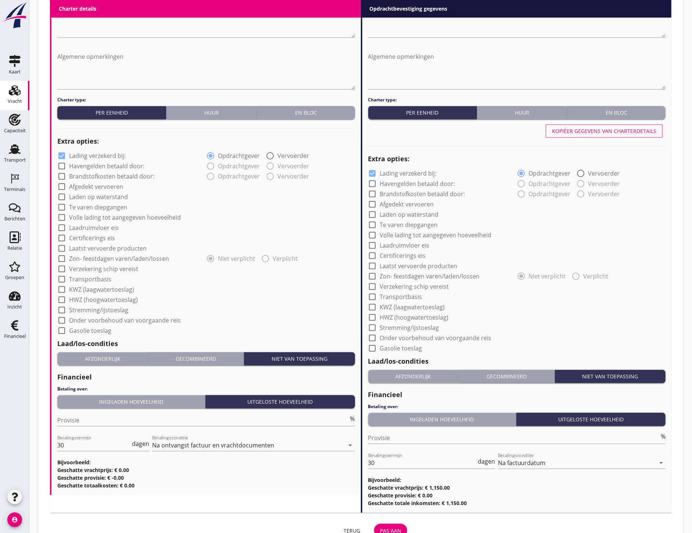
type input "Zwijndrecht, South Holland, Netherlands"
click at [399, 528] on div "Pas aan" at bounding box center [390, 531] width 21 height 8
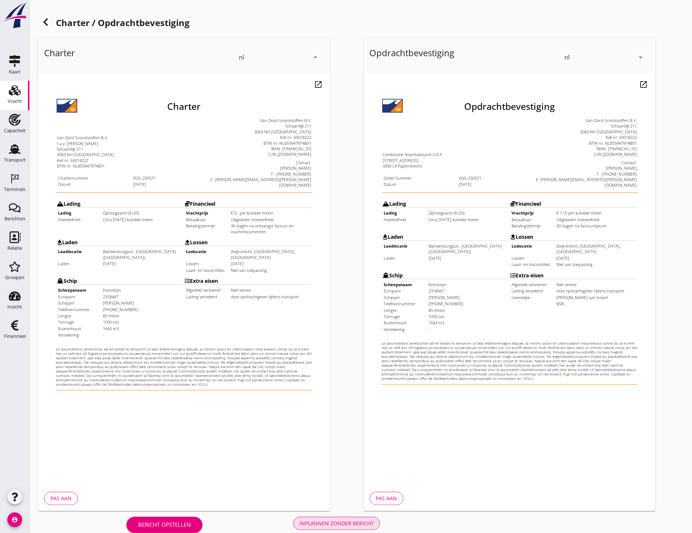
drag, startPoint x: 366, startPoint y: 525, endPoint x: 355, endPoint y: 515, distance: 14.3
click at [366, 524] on div "Inplannen zonder bericht" at bounding box center [337, 524] width 74 height 8
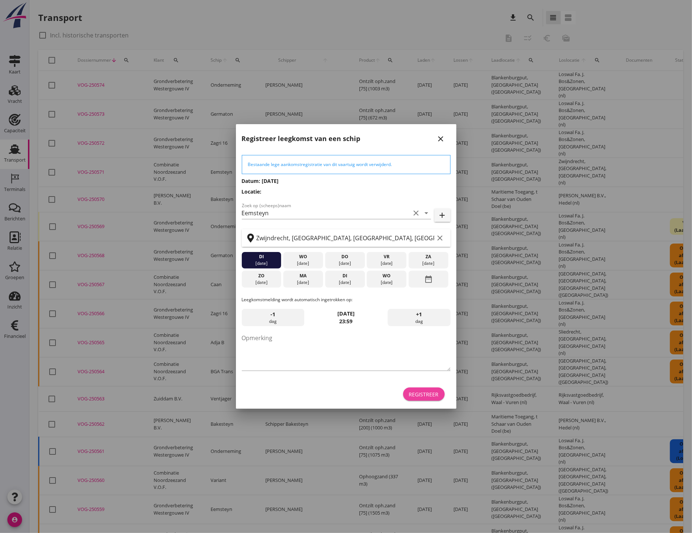
click at [437, 395] on div "Registreer" at bounding box center [424, 395] width 30 height 8
